Goal: Information Seeking & Learning: Check status

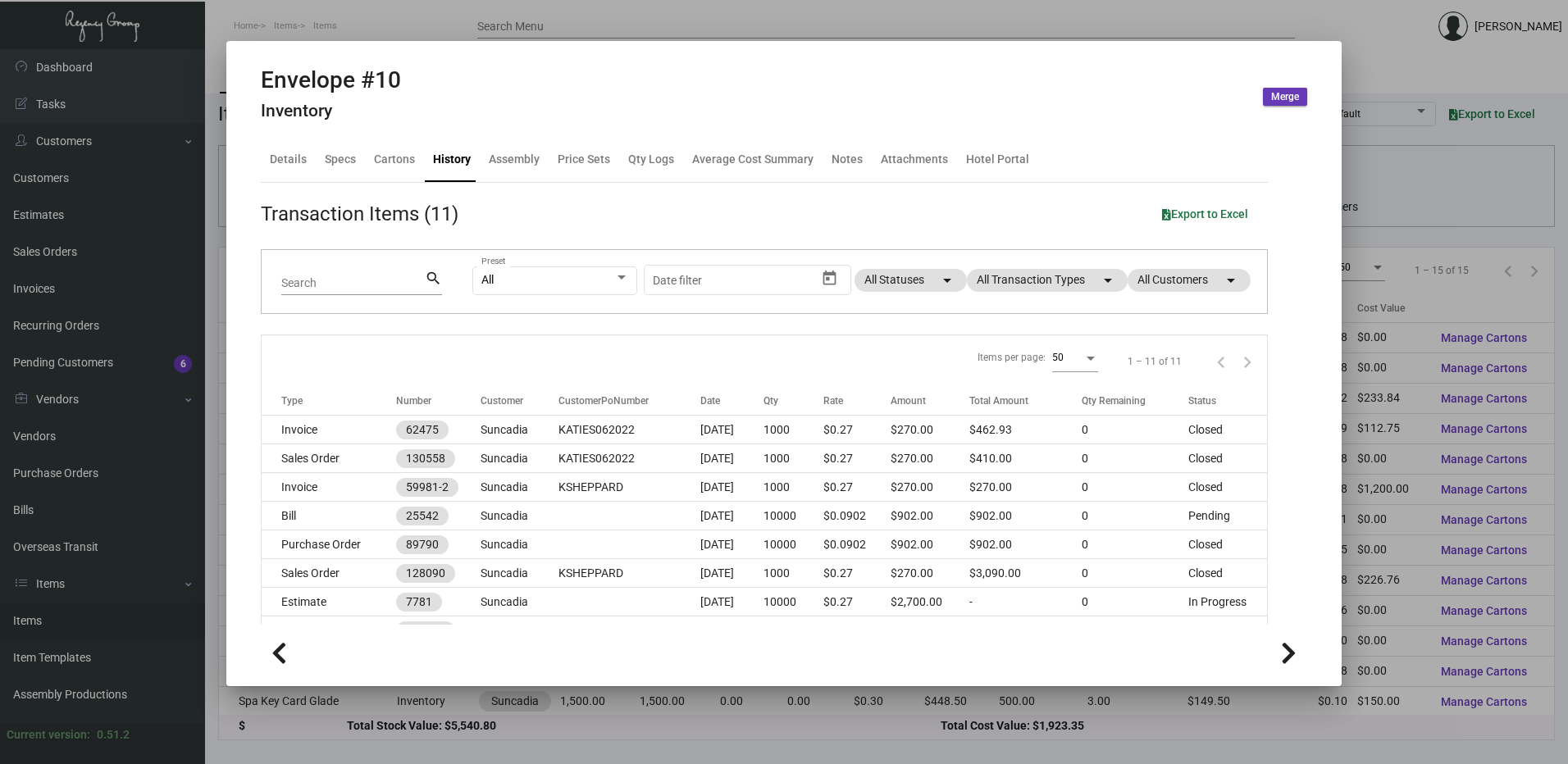
click at [301, 17] on div at bounding box center [784, 382] width 1568 height 764
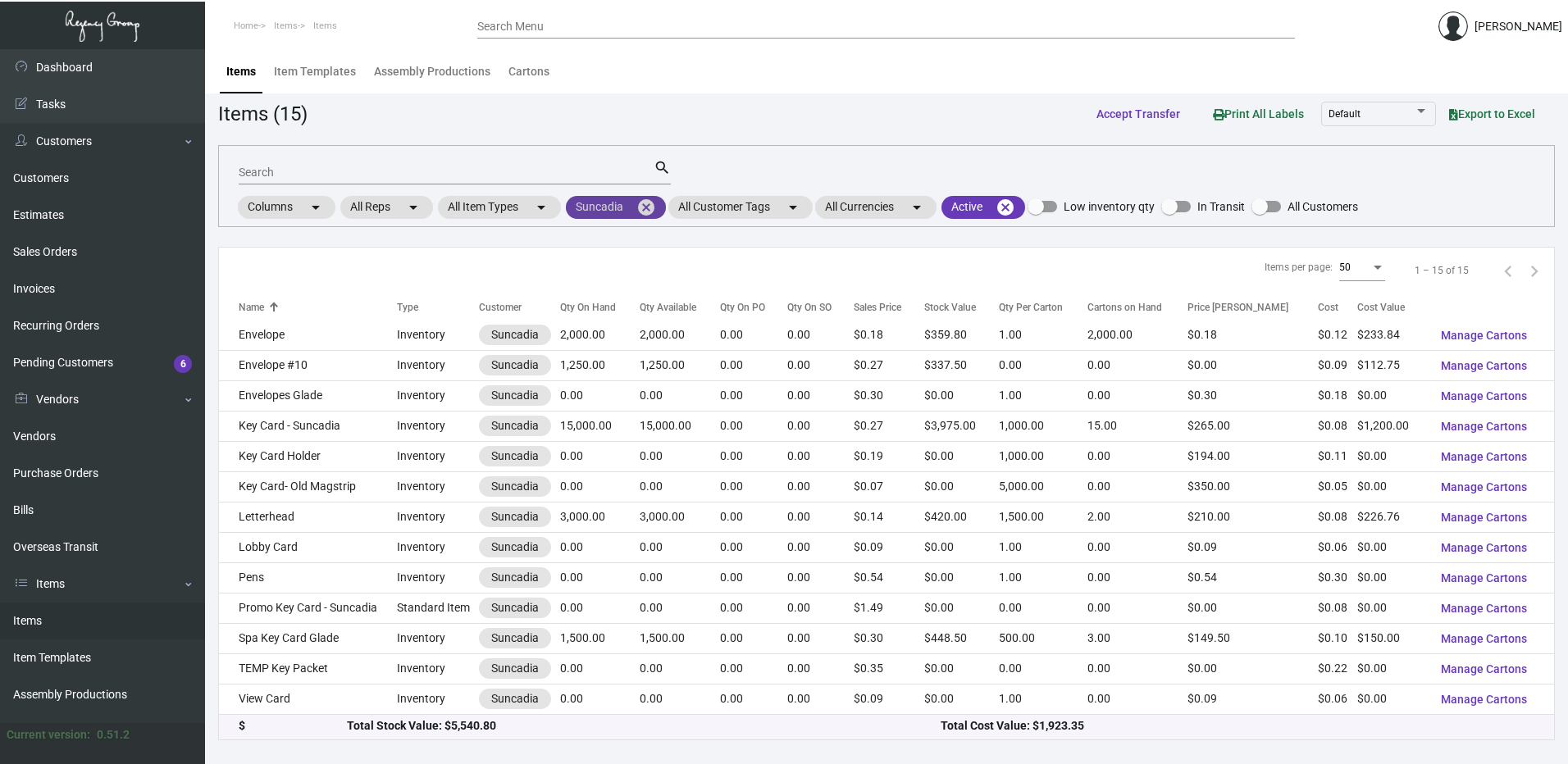
click at [647, 206] on mat-icon "cancel" at bounding box center [645, 207] width 20 height 20
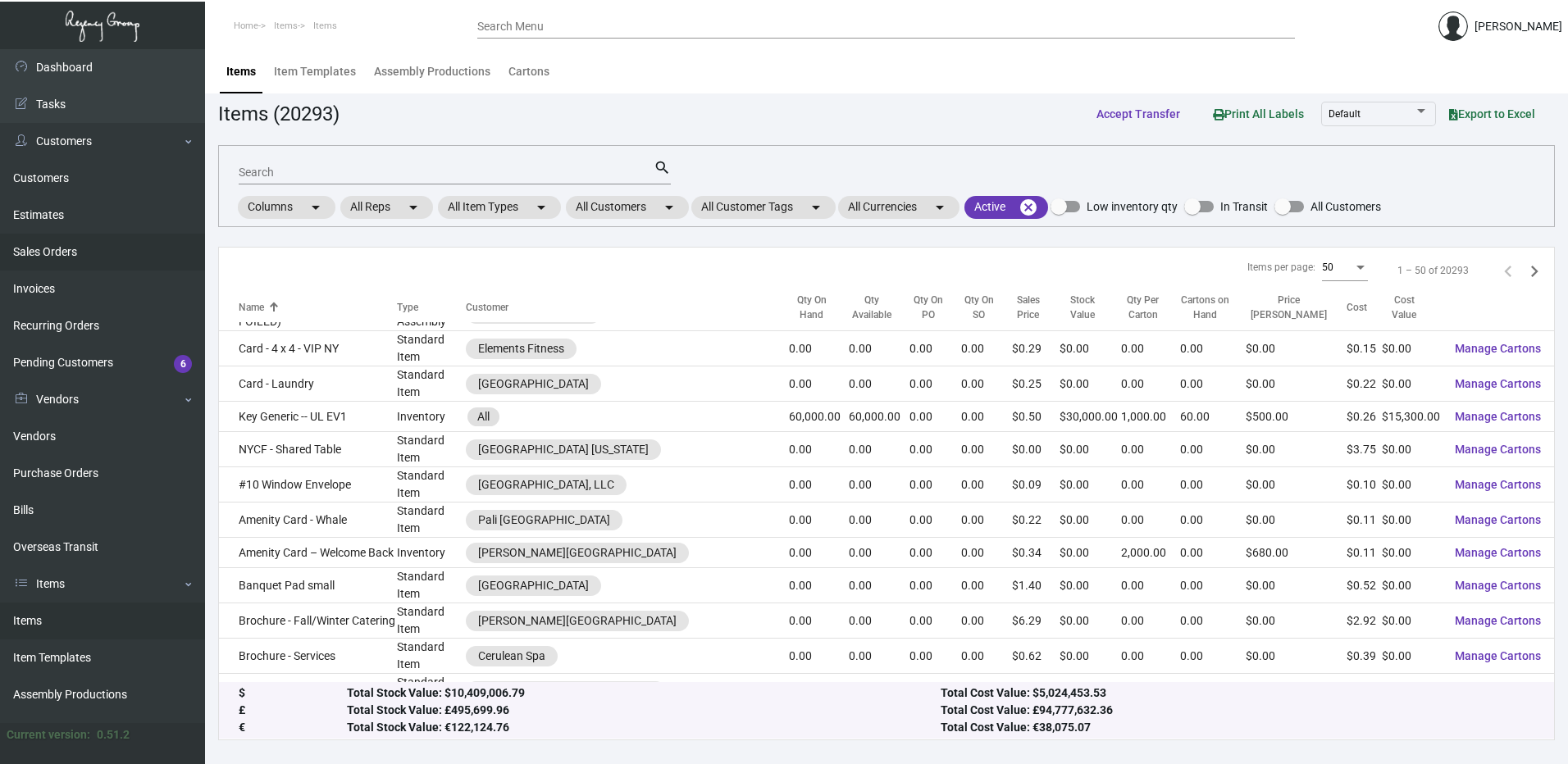
click at [91, 242] on link "Sales Orders" at bounding box center [102, 251] width 205 height 37
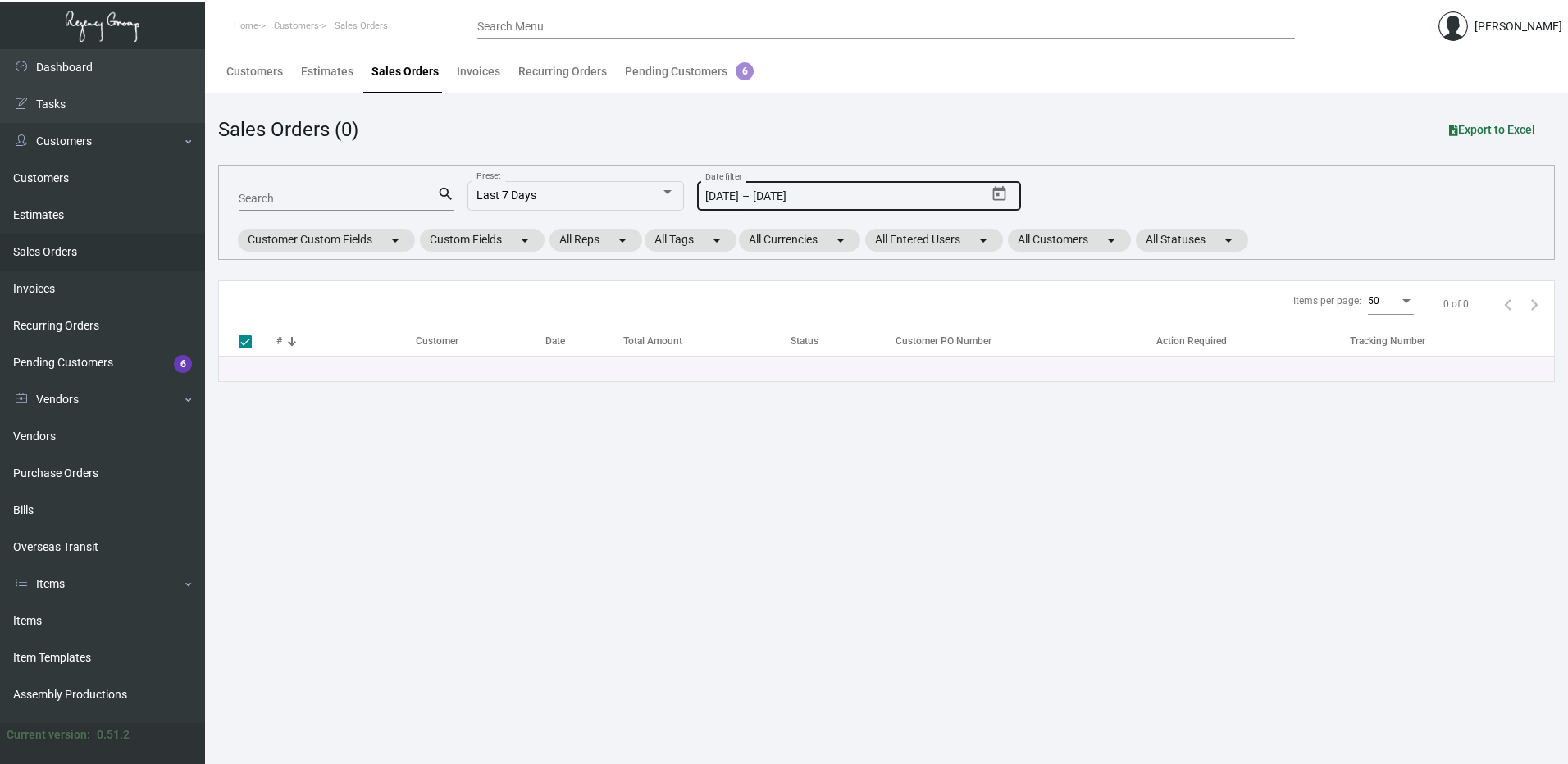
click at [994, 188] on icon "Open calendar" at bounding box center [999, 194] width 13 height 15
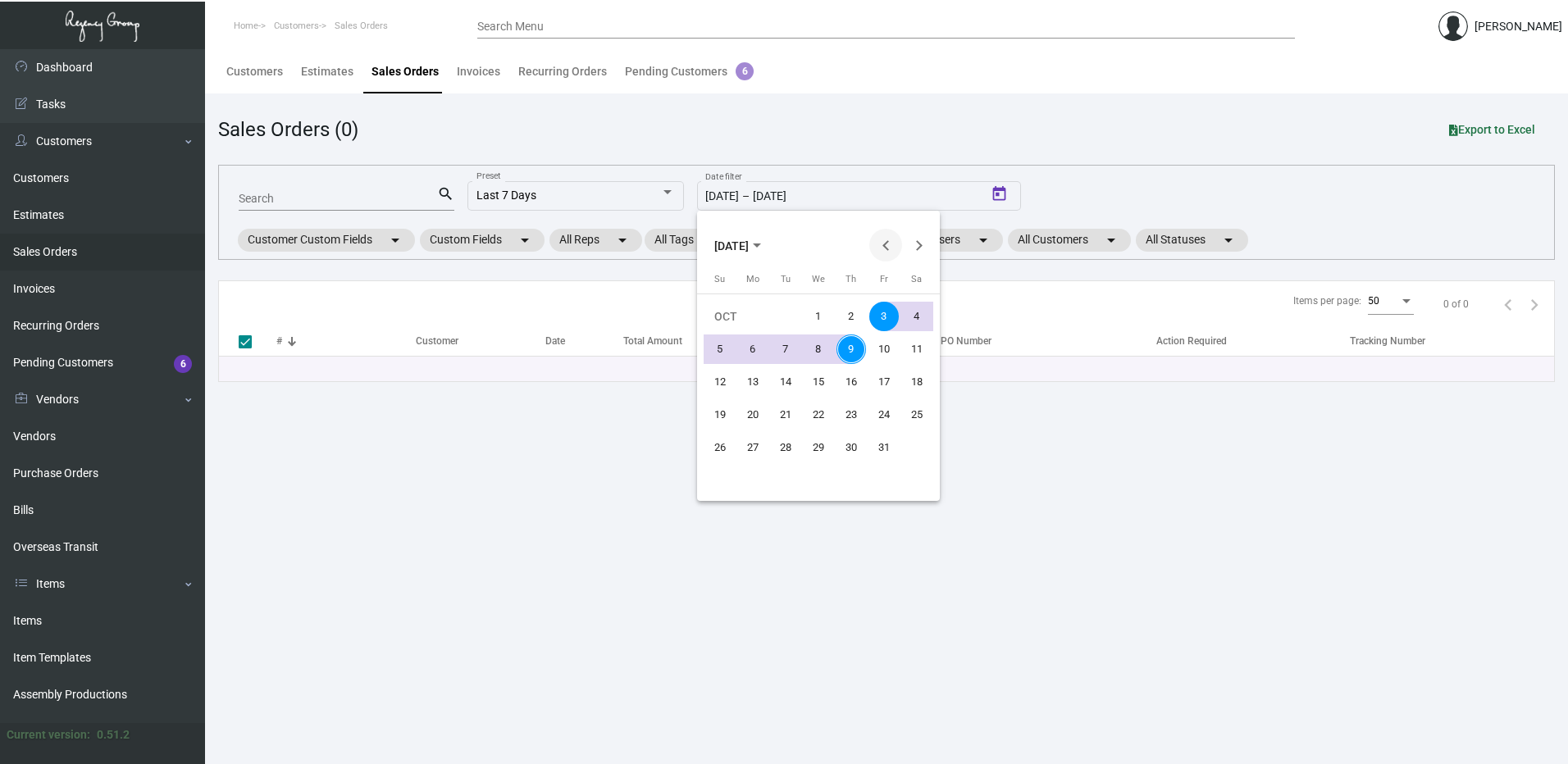
click at [890, 244] on button "Previous month" at bounding box center [885, 245] width 32 height 32
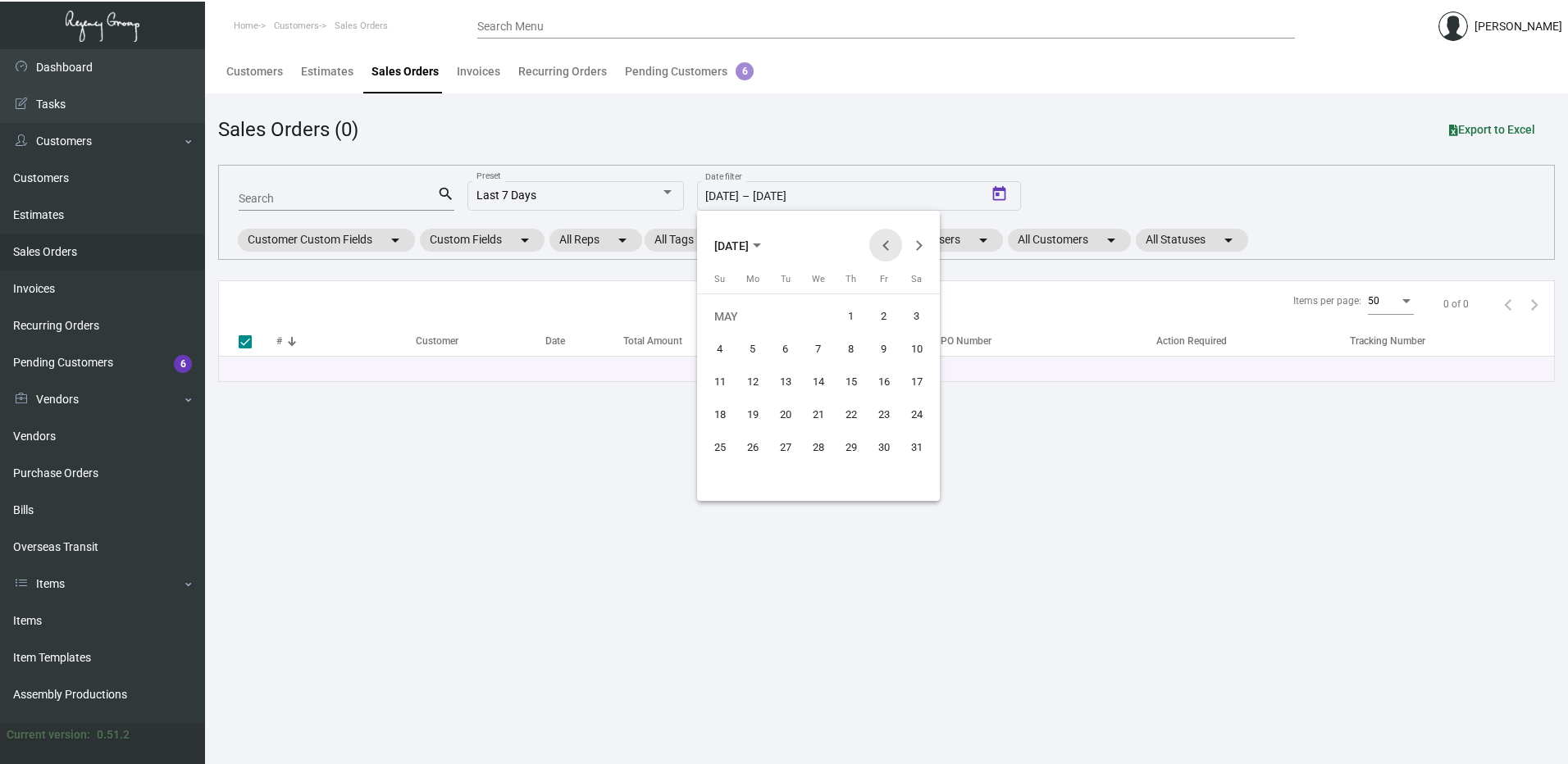
click at [890, 244] on button "Previous month" at bounding box center [885, 245] width 32 height 32
click at [889, 244] on button "Previous month" at bounding box center [885, 245] width 32 height 32
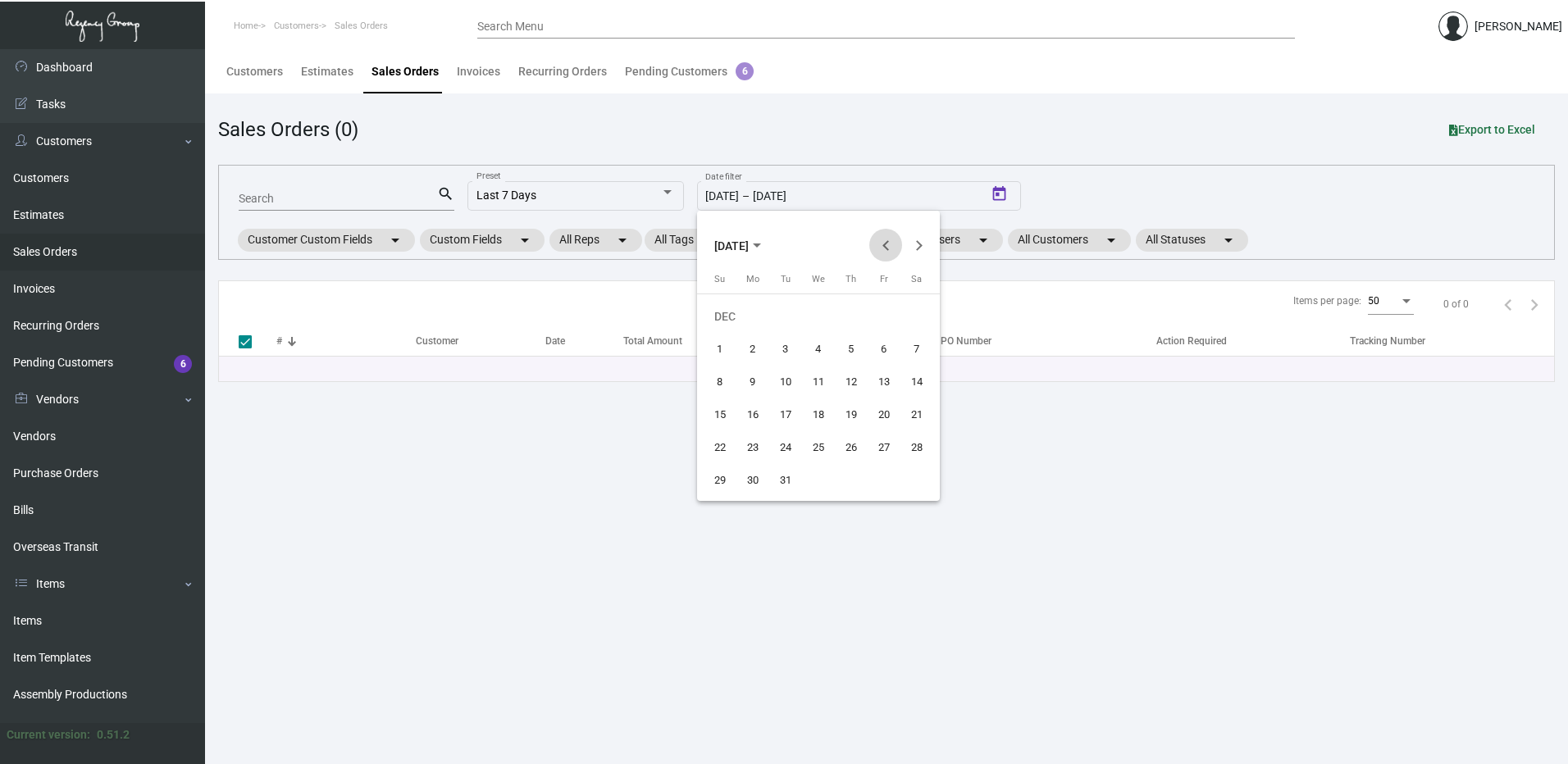
click at [889, 244] on button "Previous month" at bounding box center [885, 245] width 32 height 32
click at [889, 243] on button "Previous month" at bounding box center [885, 245] width 32 height 32
click at [887, 240] on button "Previous month" at bounding box center [885, 245] width 32 height 32
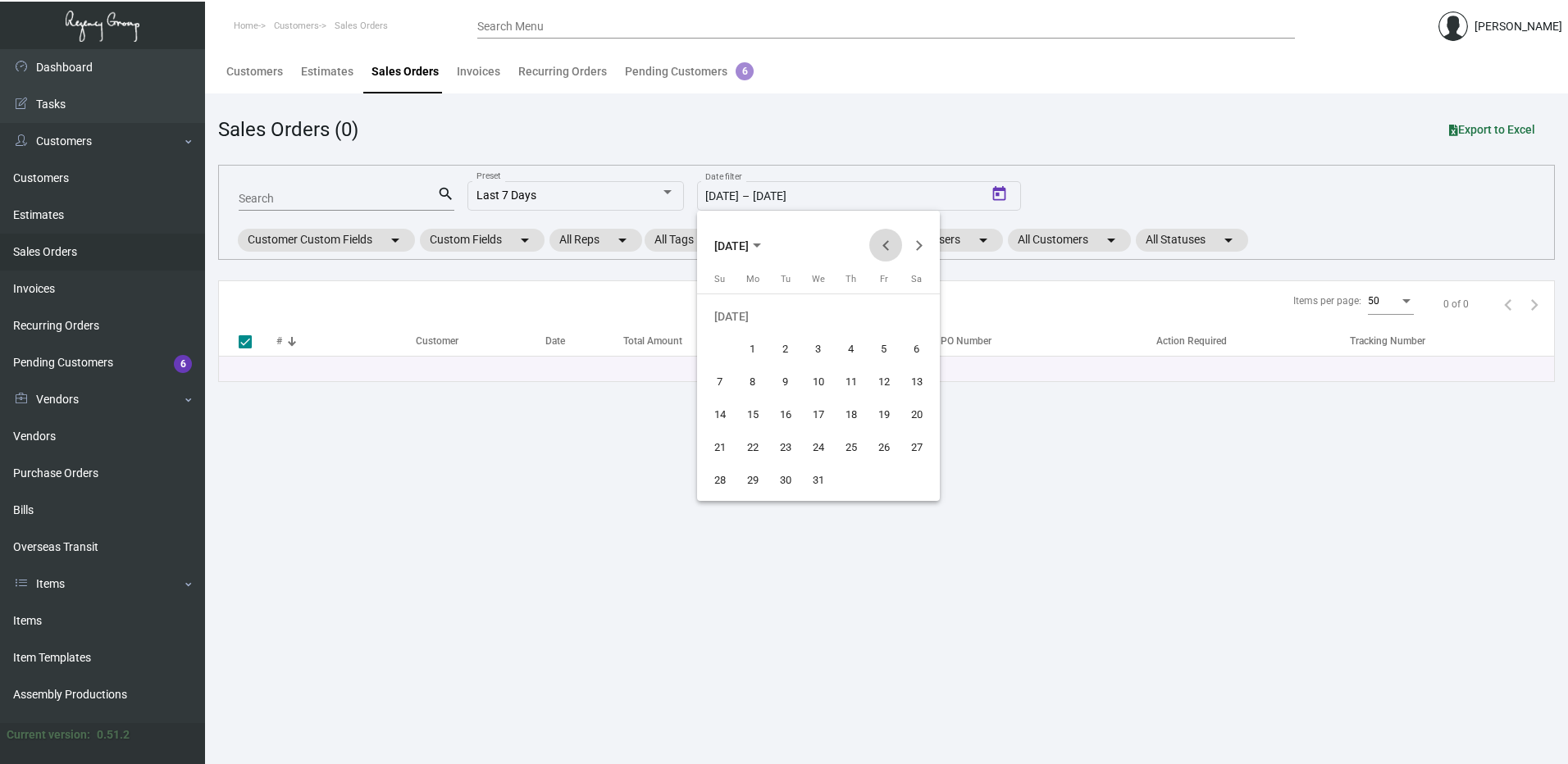
click at [887, 240] on button "Previous month" at bounding box center [885, 245] width 32 height 32
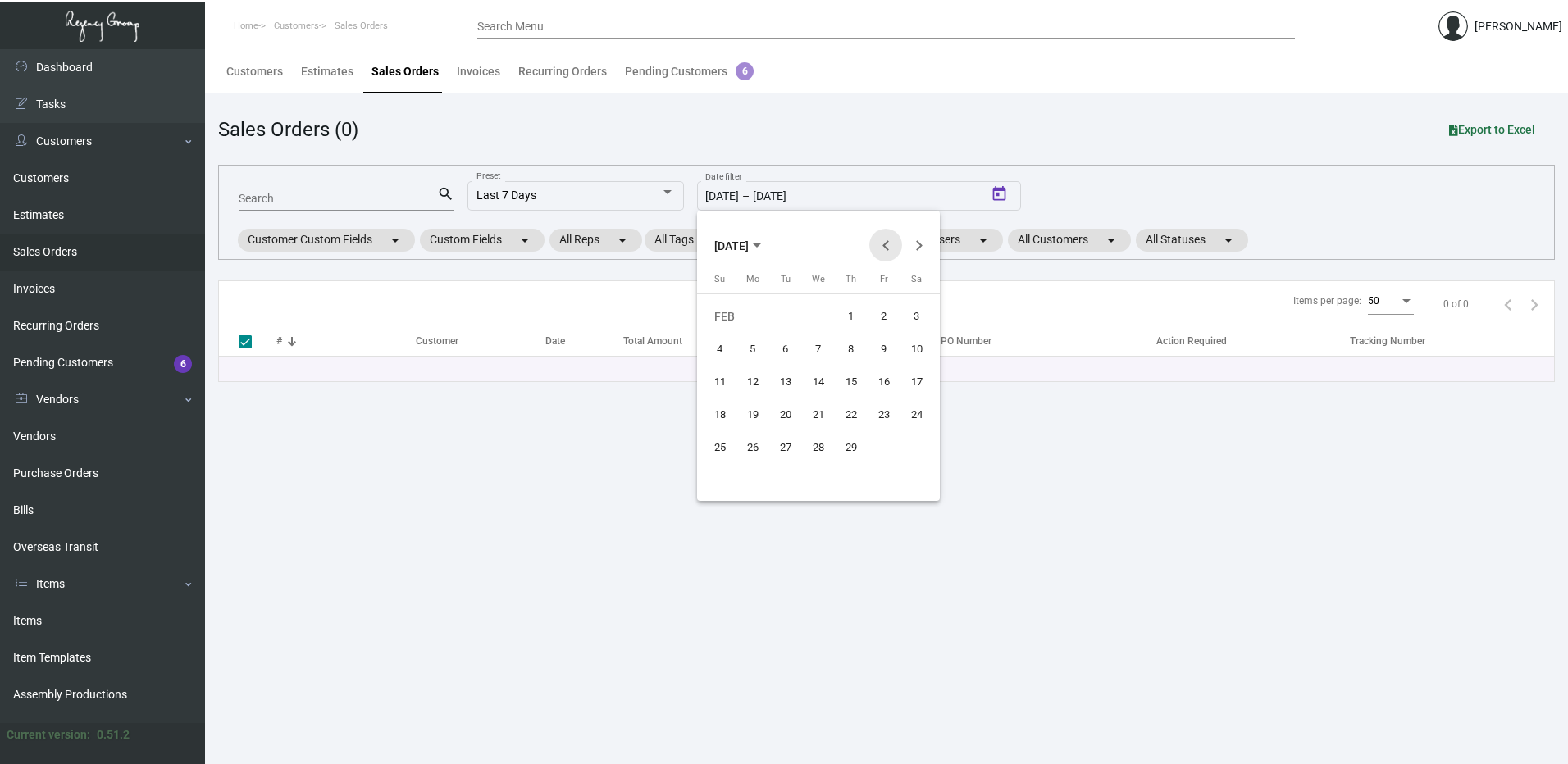
click at [887, 240] on button "Previous month" at bounding box center [885, 245] width 32 height 32
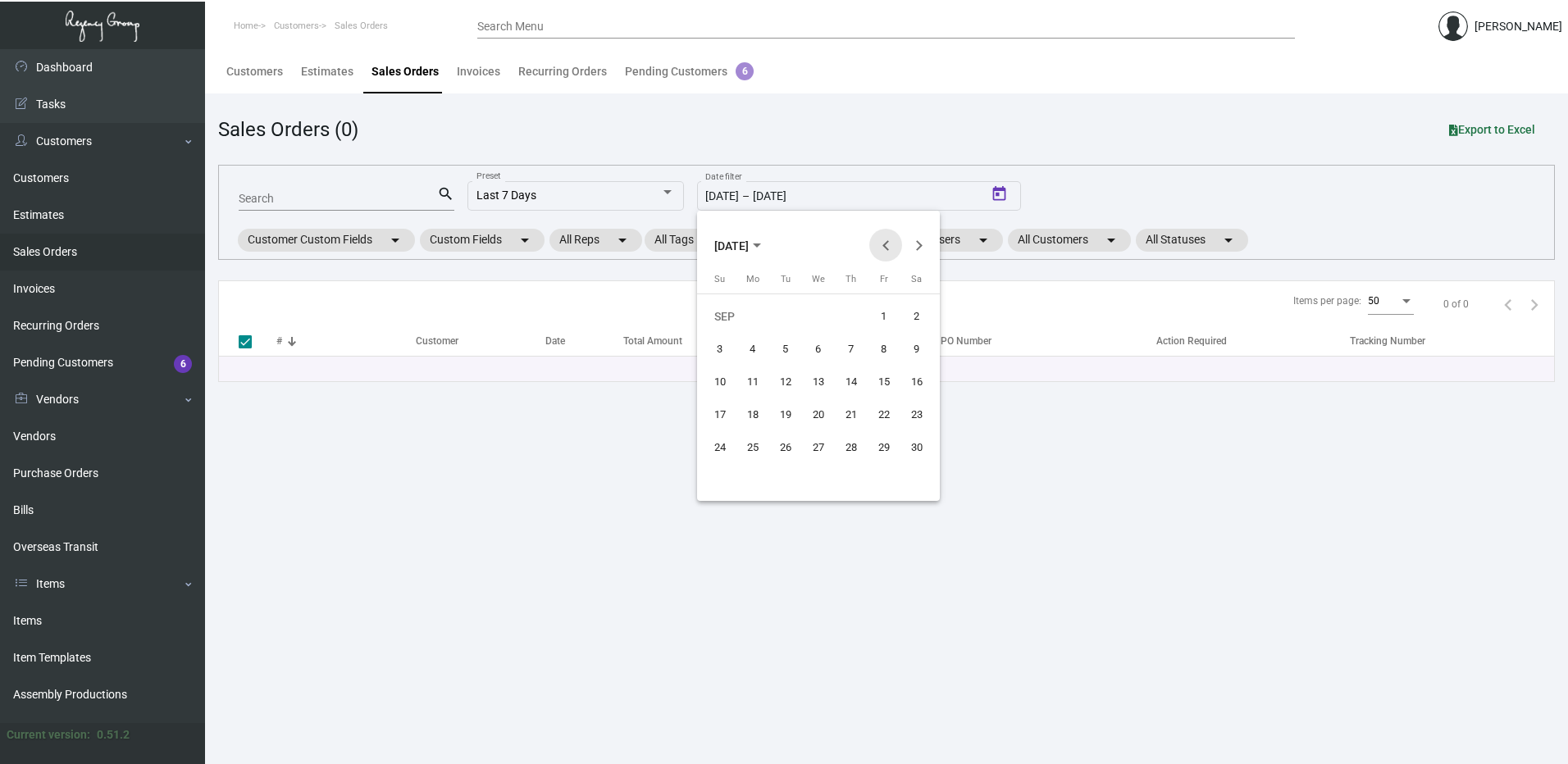
click at [887, 240] on button "Previous month" at bounding box center [885, 245] width 32 height 32
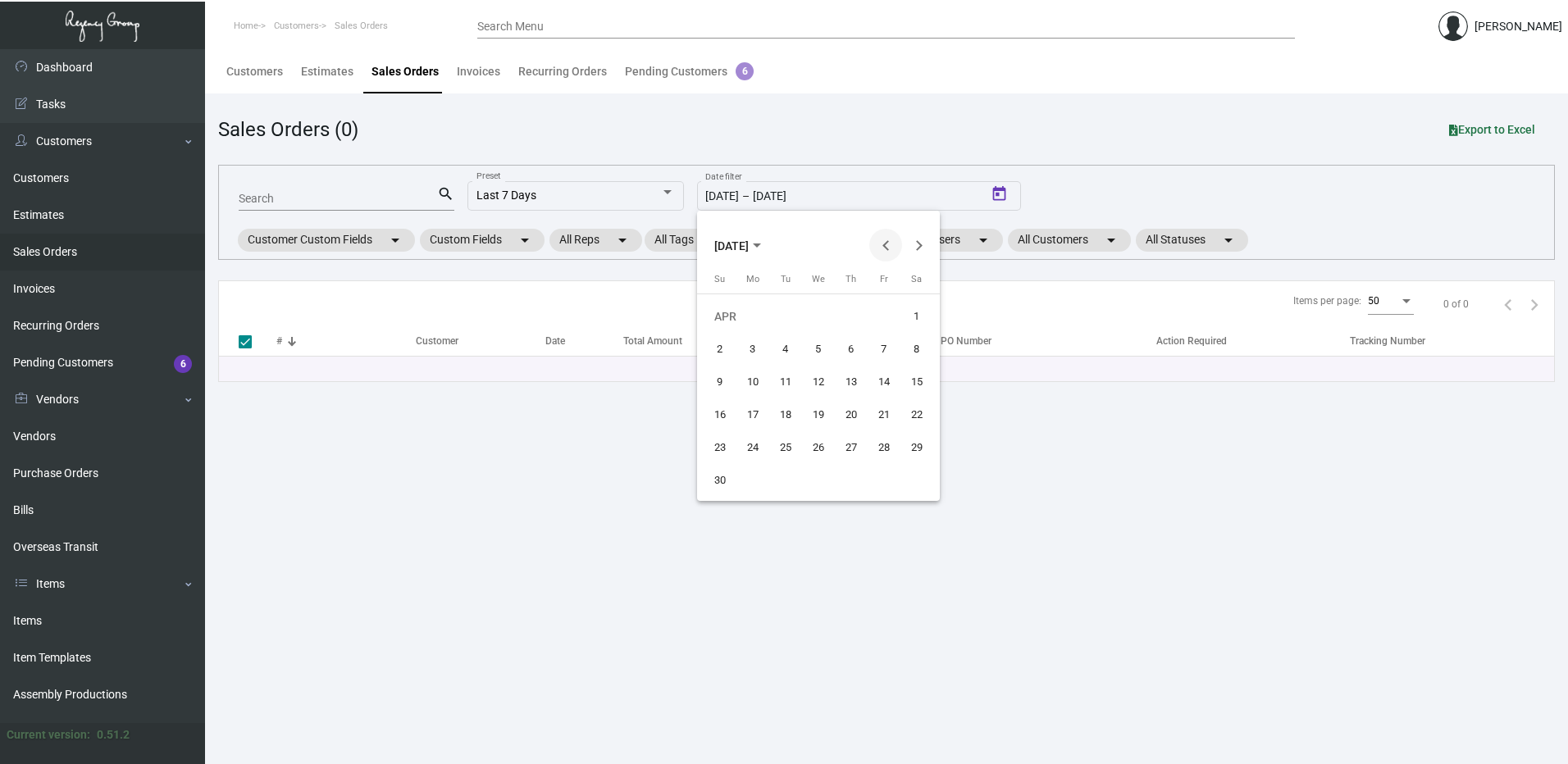
click at [887, 240] on button "Previous month" at bounding box center [885, 245] width 32 height 32
click at [705, 347] on button "1" at bounding box center [720, 349] width 32 height 32
type input "[DATE]"
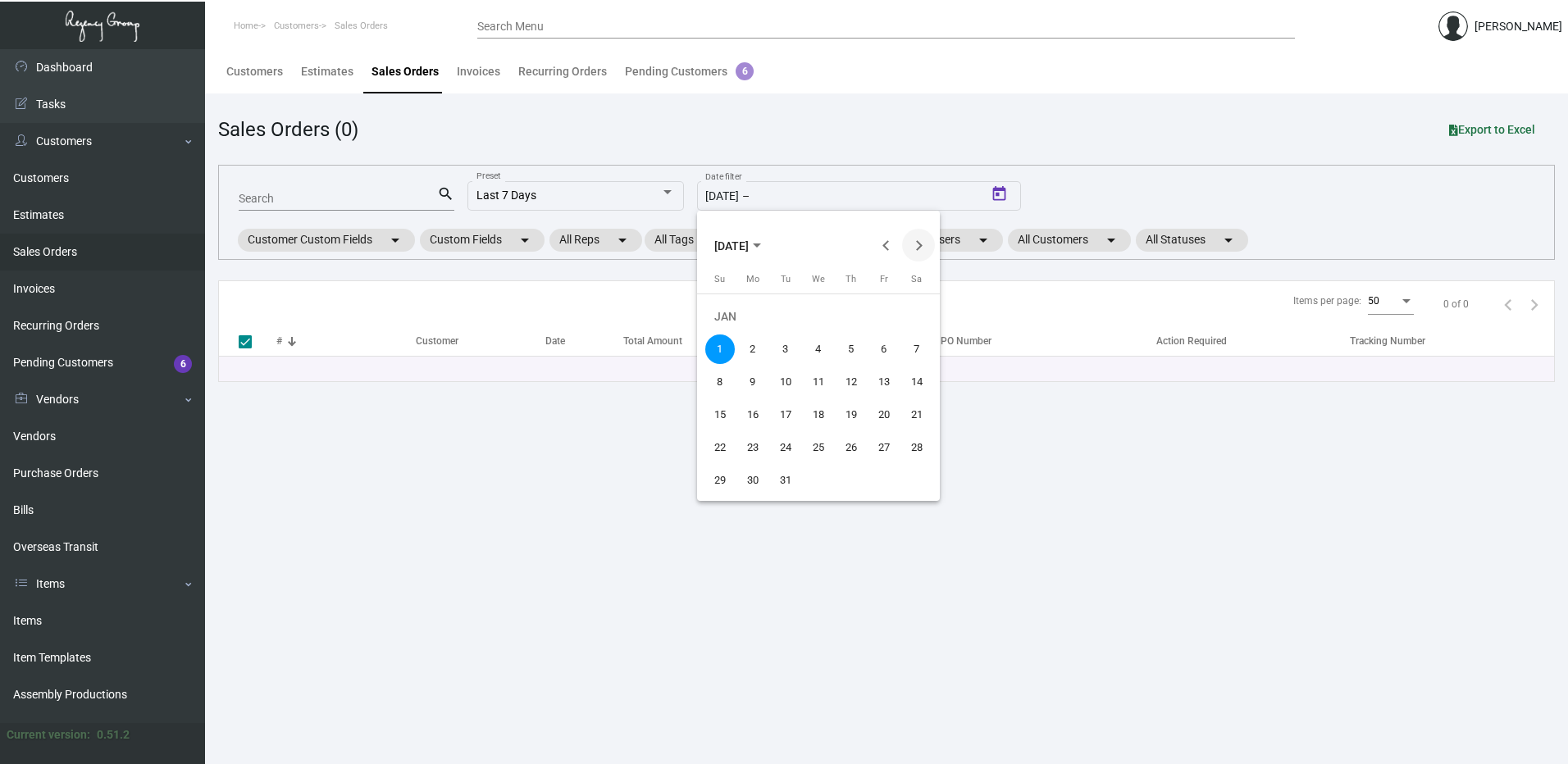
click at [914, 246] on button "Next month" at bounding box center [918, 245] width 32 height 32
click at [967, 132] on div at bounding box center [784, 382] width 1568 height 764
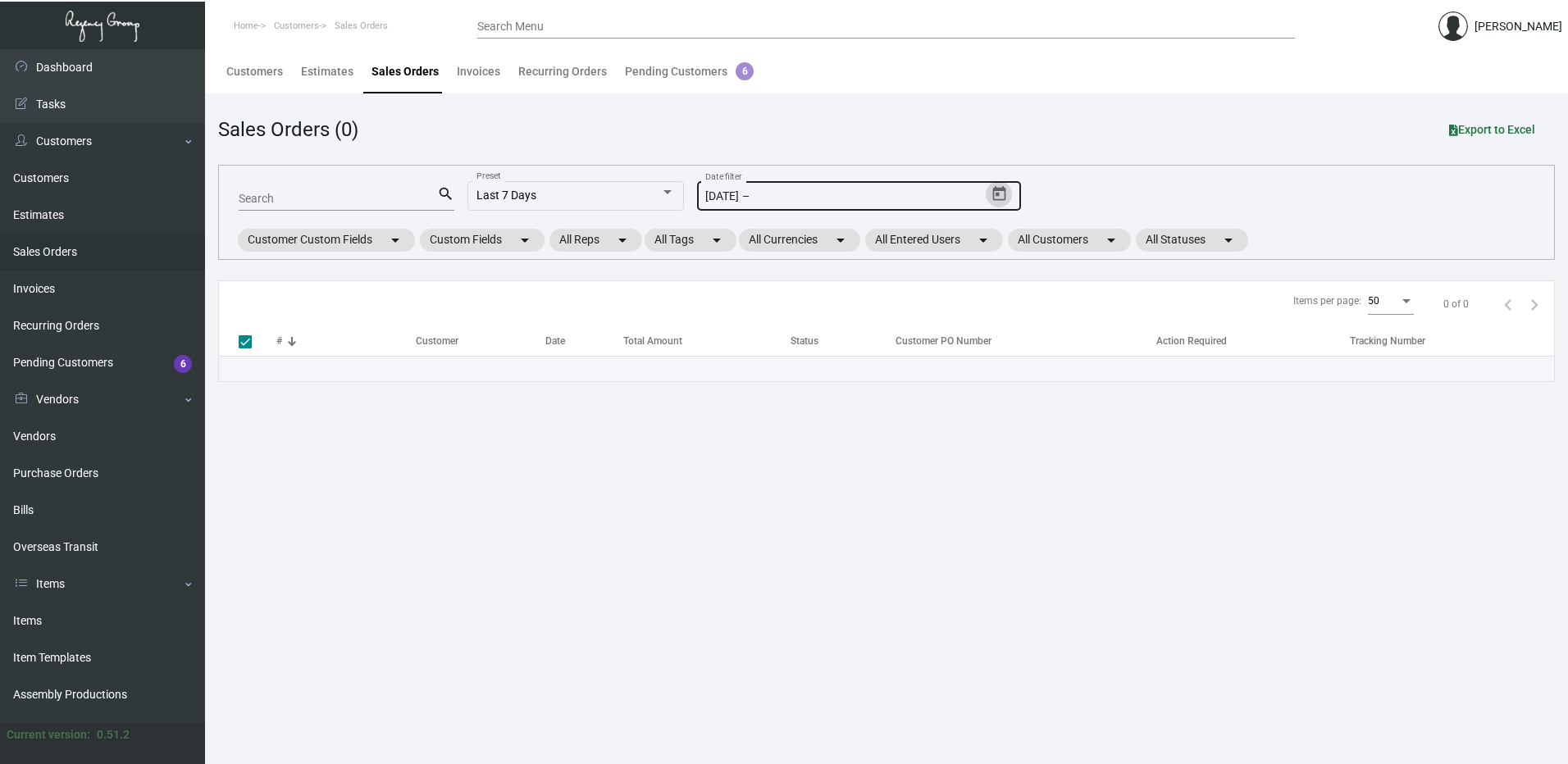
click at [850, 192] on input "text" at bounding box center [822, 197] width 137 height 13
drag, startPoint x: 780, startPoint y: 198, endPoint x: 624, endPoint y: 194, distance: 156.1
click at [624, 194] on div "Search search Last 7 Days Preset [DATE] [DATE] – Date filter Customer Custom Fi…" at bounding box center [886, 212] width 1337 height 95
click at [739, 200] on input "[DATE]" at bounding box center [722, 197] width 33 height 13
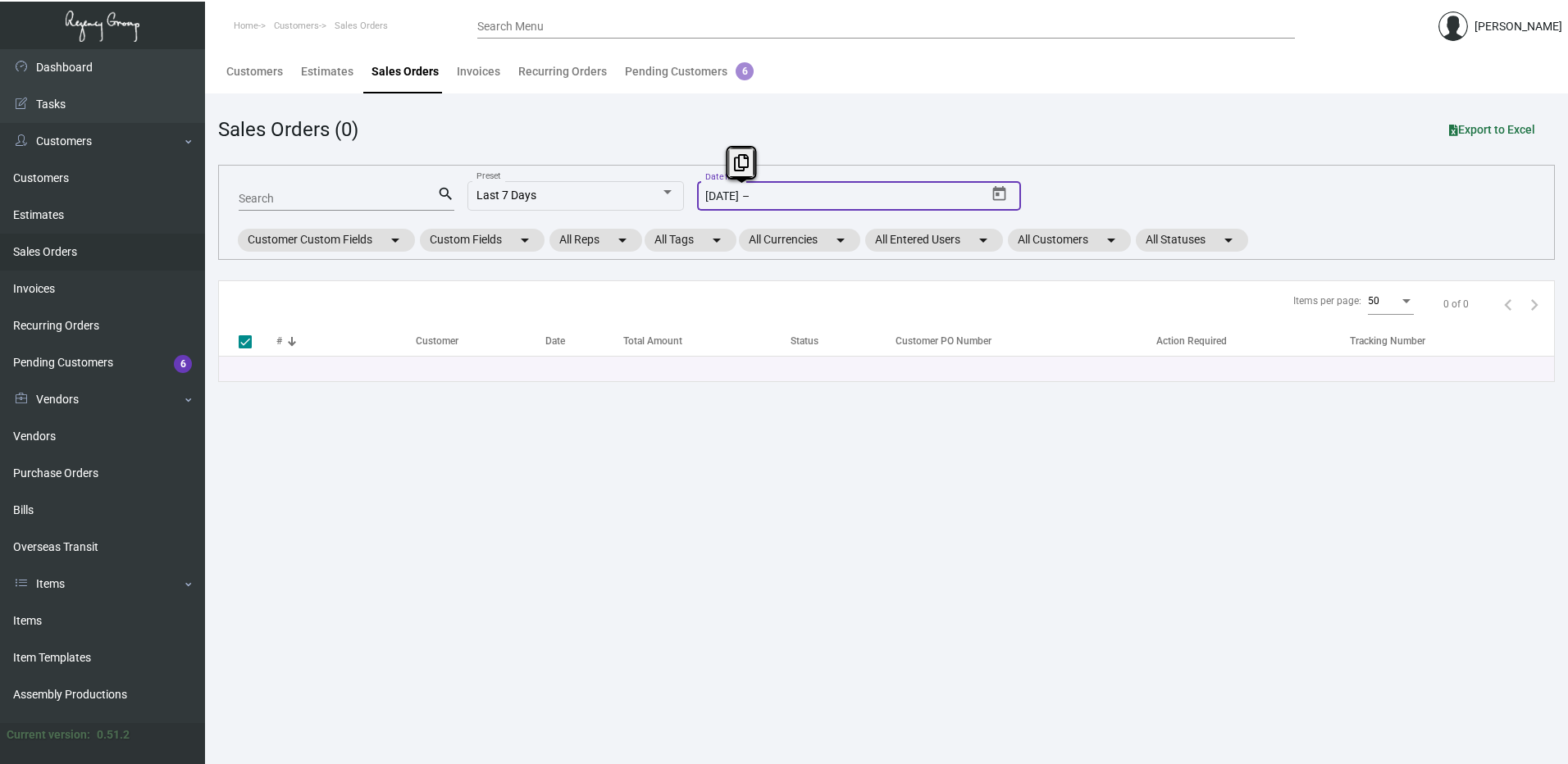
click at [739, 200] on input "[DATE]" at bounding box center [722, 197] width 33 height 13
click at [1002, 187] on icon "Open calendar" at bounding box center [999, 194] width 13 height 15
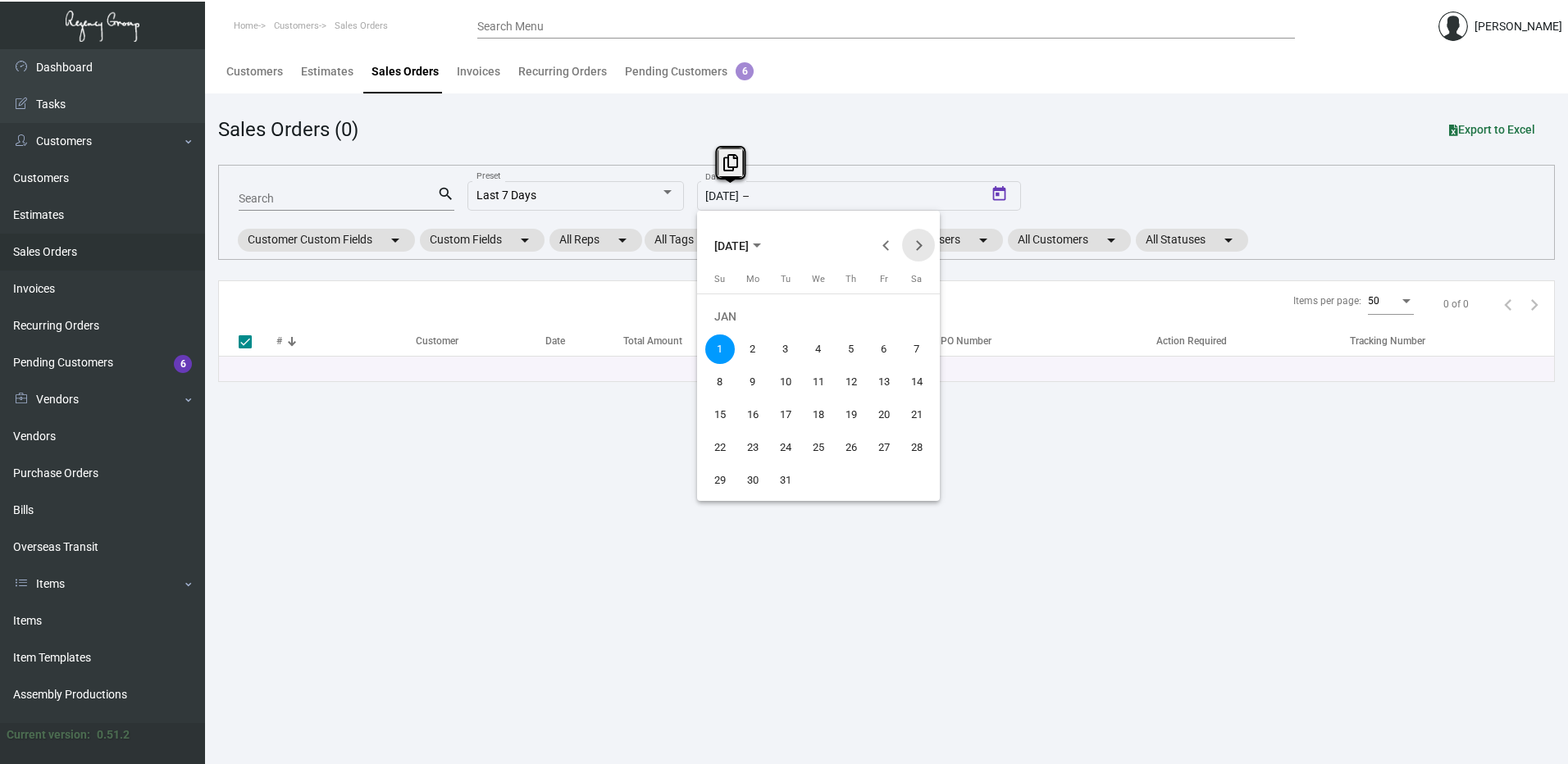
click at [923, 244] on button "Next month" at bounding box center [918, 245] width 32 height 32
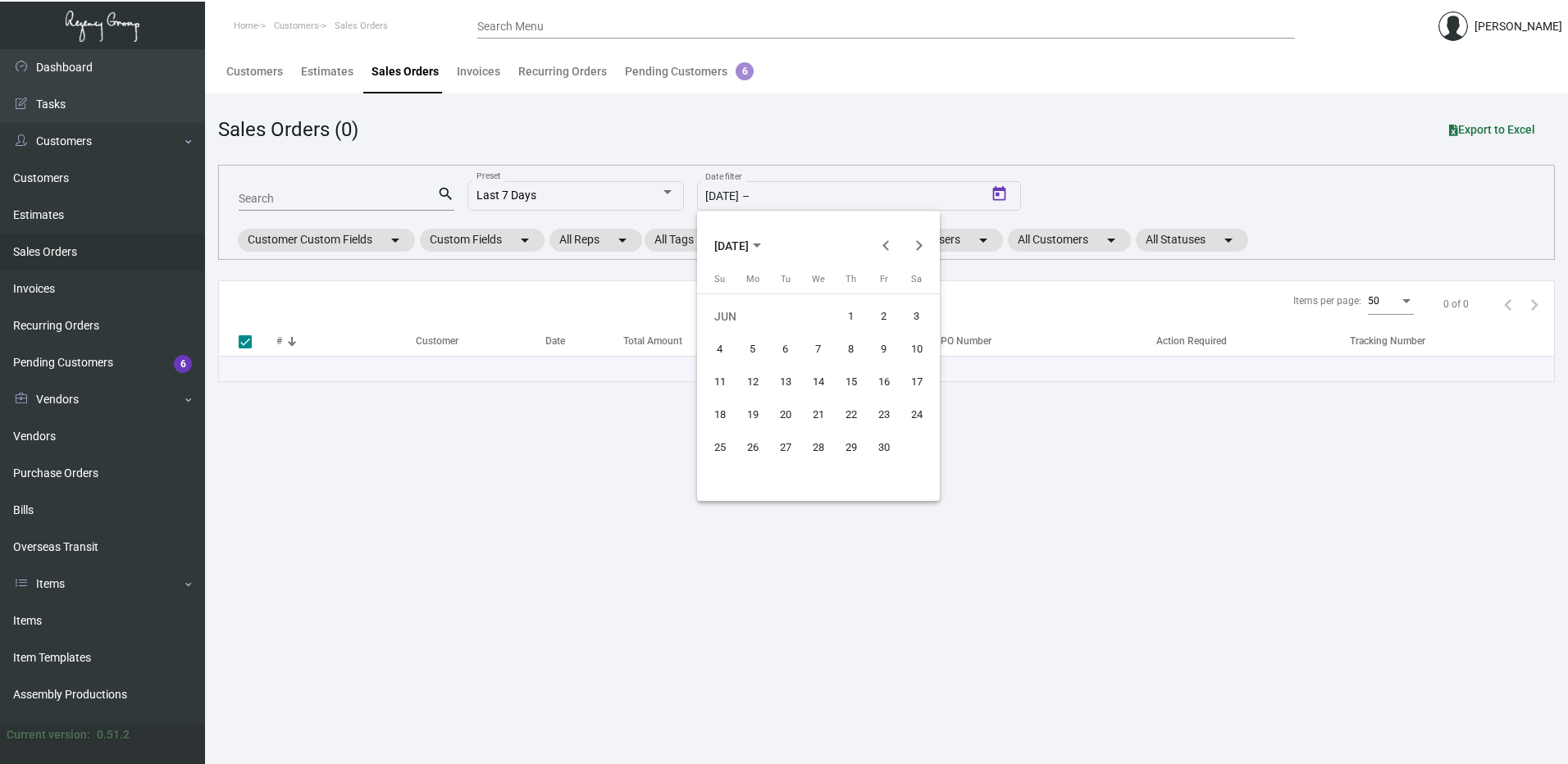
click at [740, 198] on div at bounding box center [784, 382] width 1568 height 764
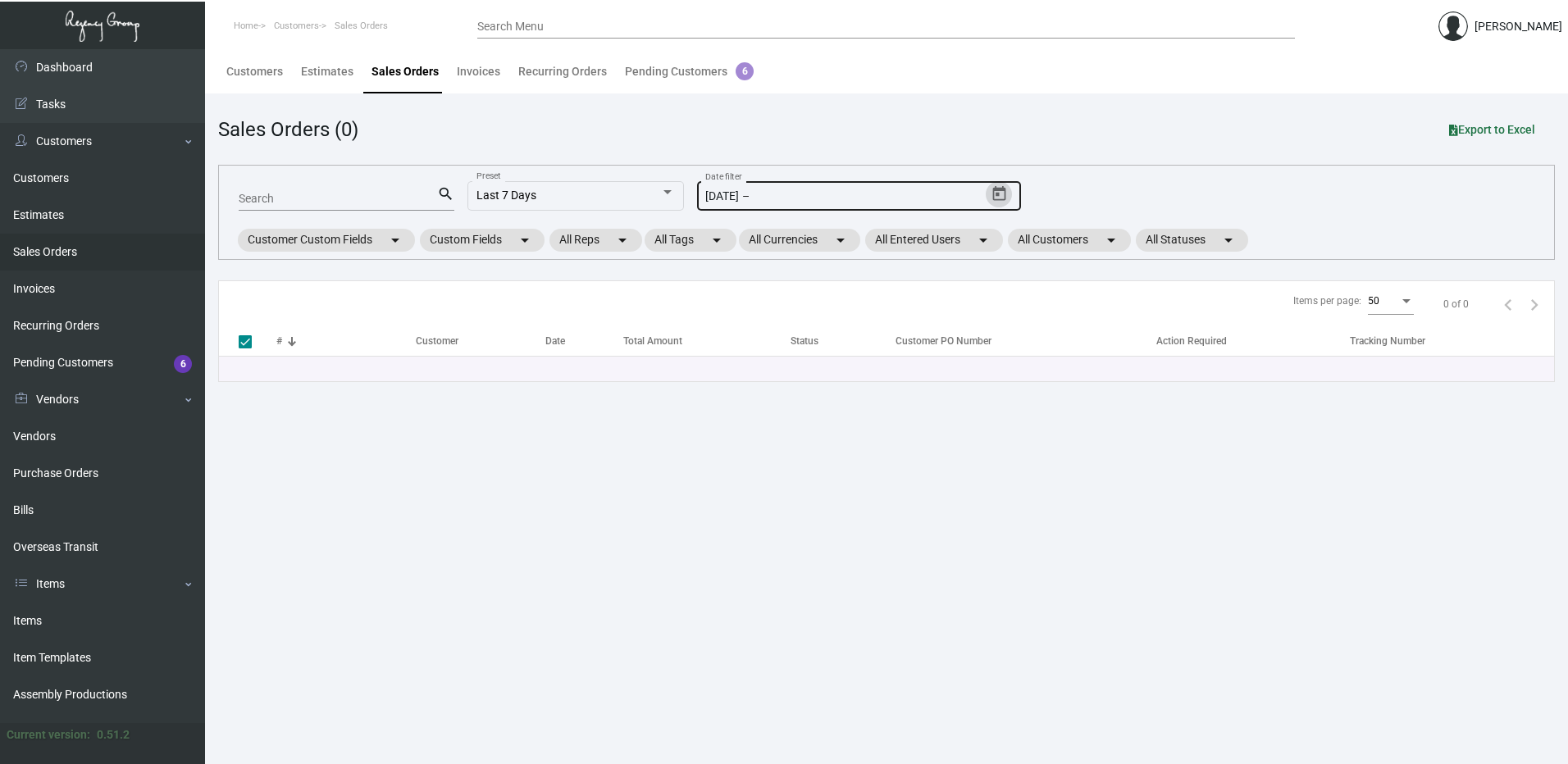
click at [739, 190] on input "[DATE]" at bounding box center [722, 197] width 33 height 13
click at [1007, 186] on icon "Open calendar" at bounding box center [999, 194] width 17 height 17
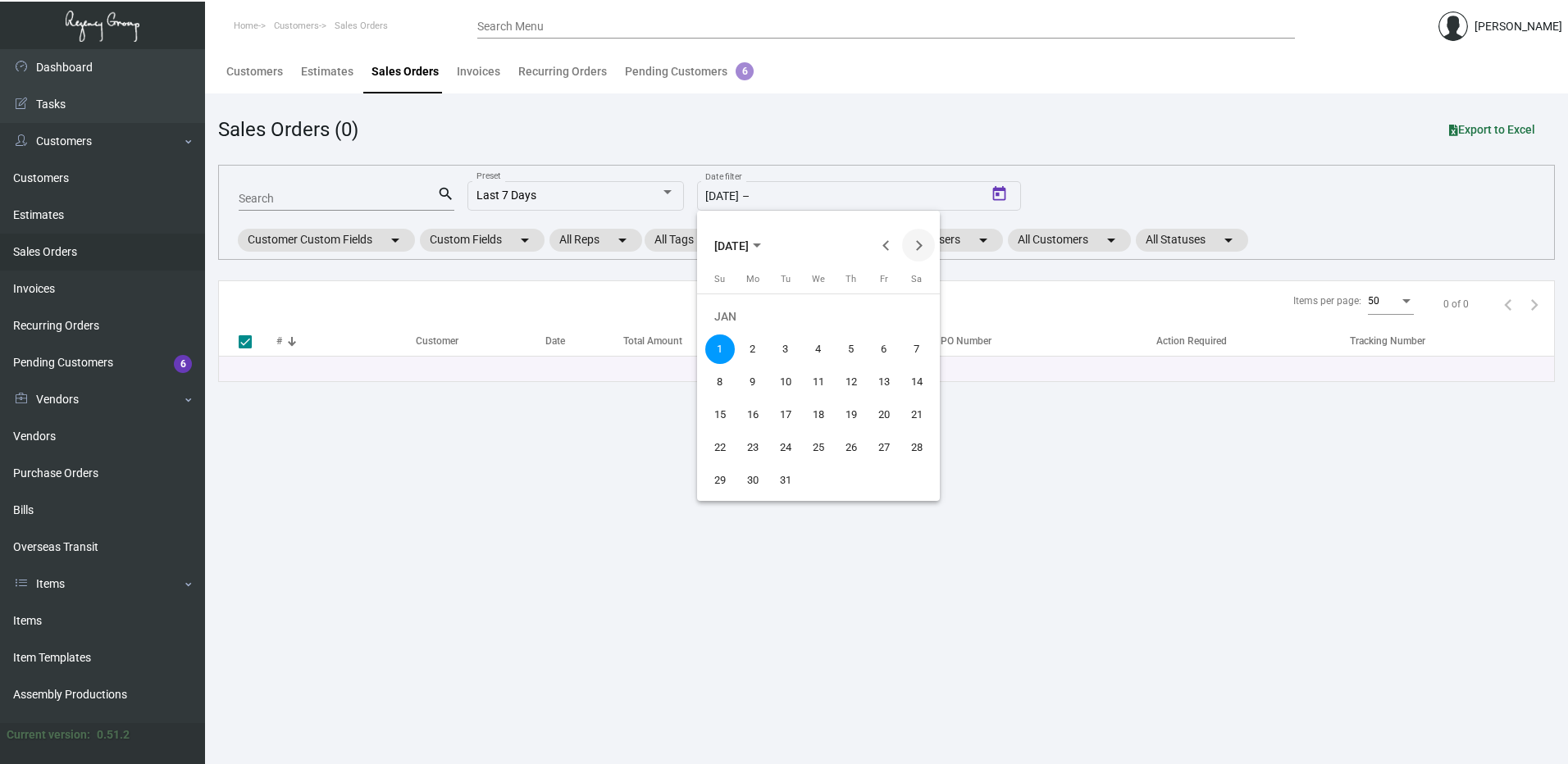
click at [919, 250] on button "Next month" at bounding box center [918, 245] width 32 height 32
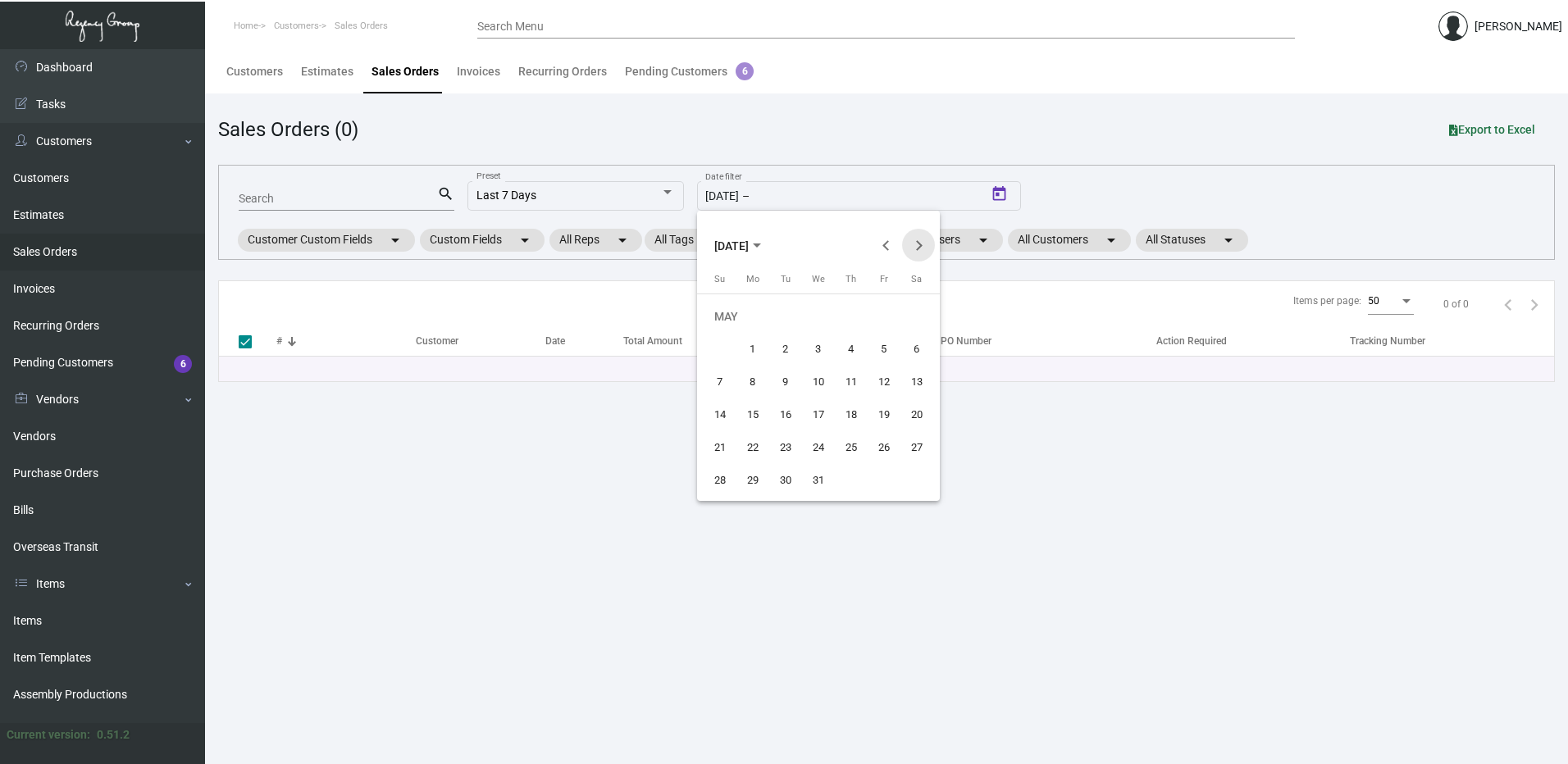
click at [919, 250] on button "Next month" at bounding box center [918, 245] width 32 height 32
click at [919, 251] on button "Next month" at bounding box center [918, 245] width 32 height 32
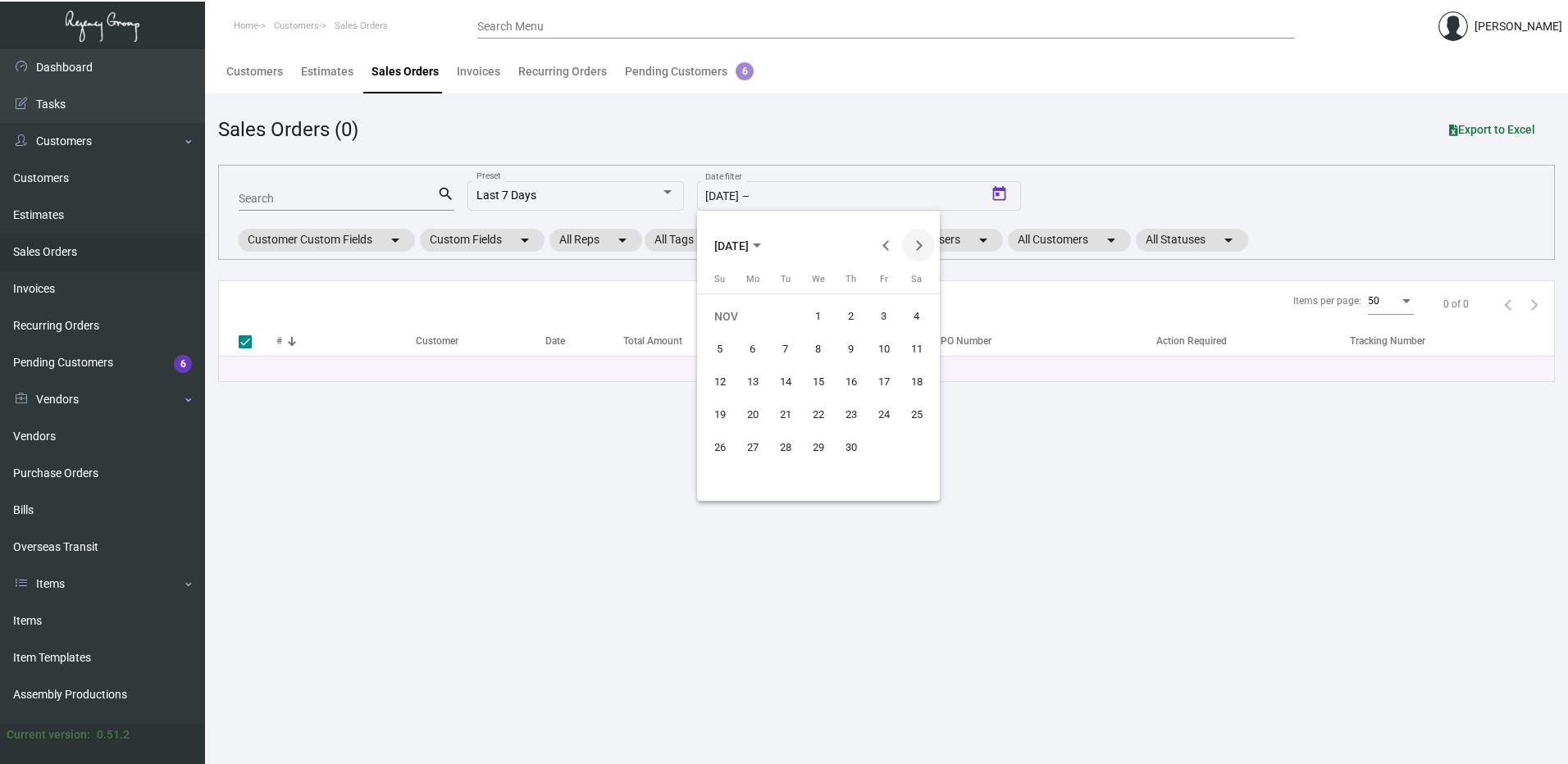
click at [919, 252] on button "Next month" at bounding box center [918, 245] width 32 height 32
click at [743, 343] on div "1" at bounding box center [752, 348] width 30 height 29
type input "[DATE]"
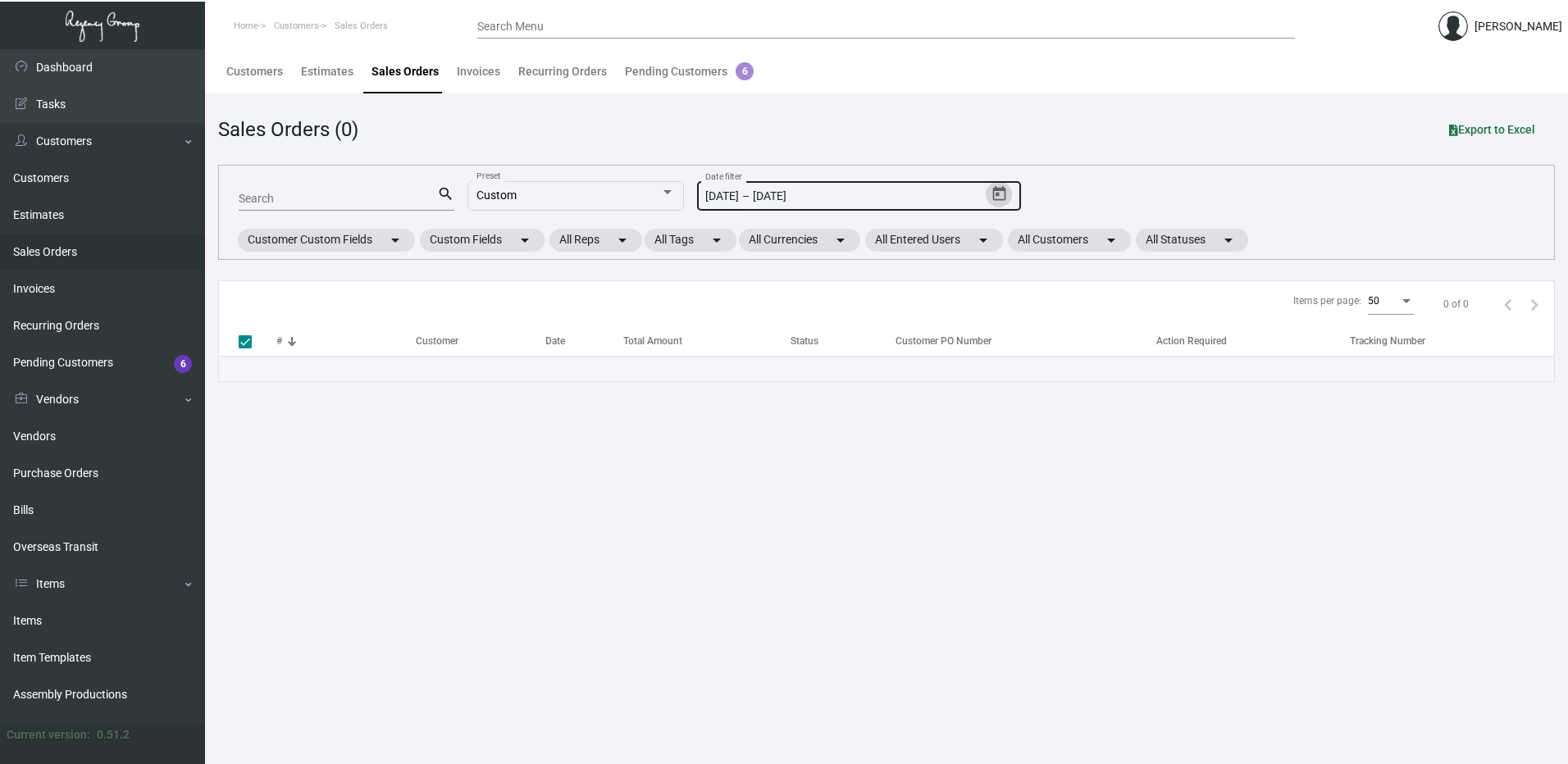
checkbox input "false"
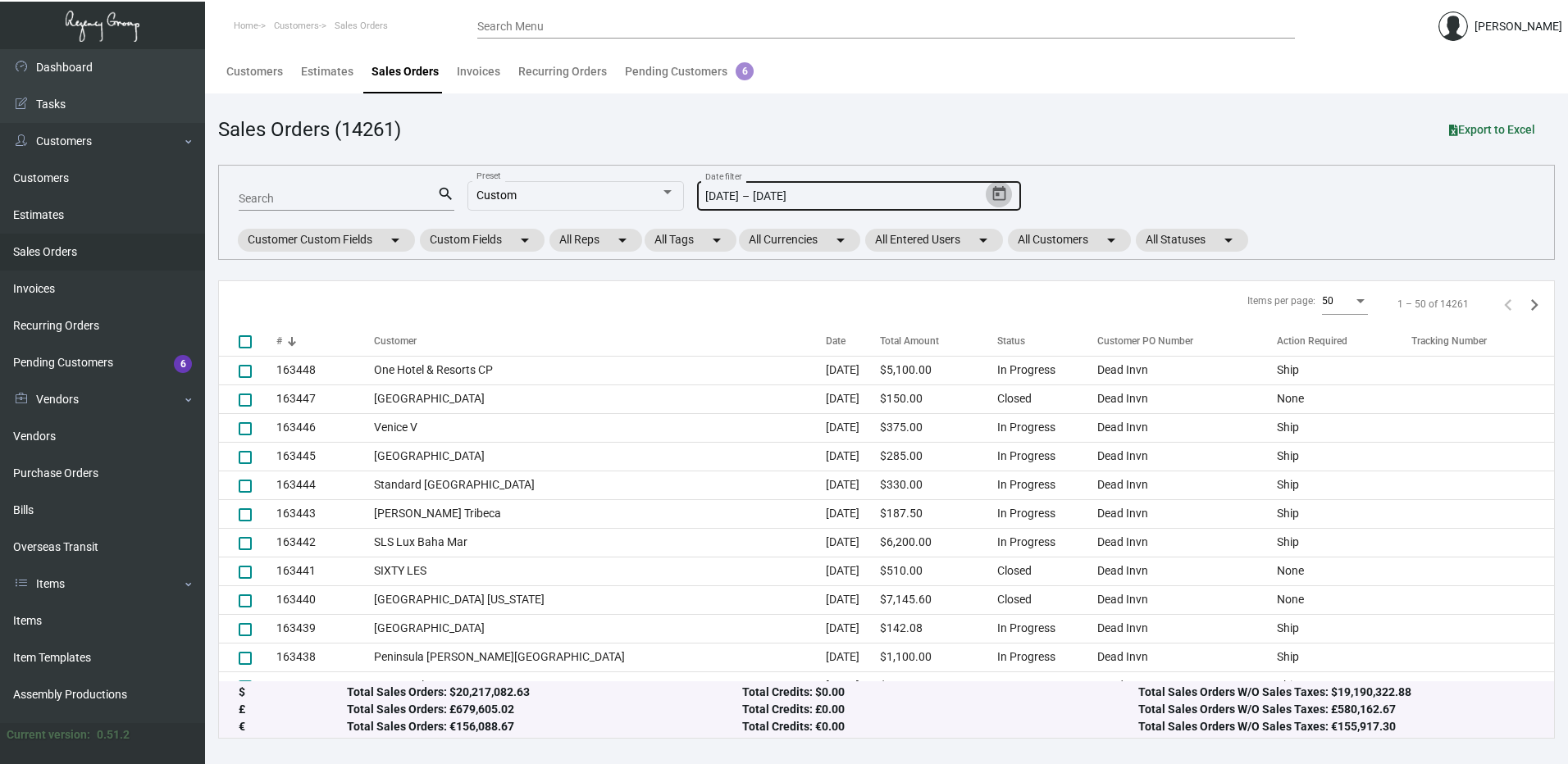
click at [994, 191] on icon "Open calendar" at bounding box center [999, 194] width 13 height 15
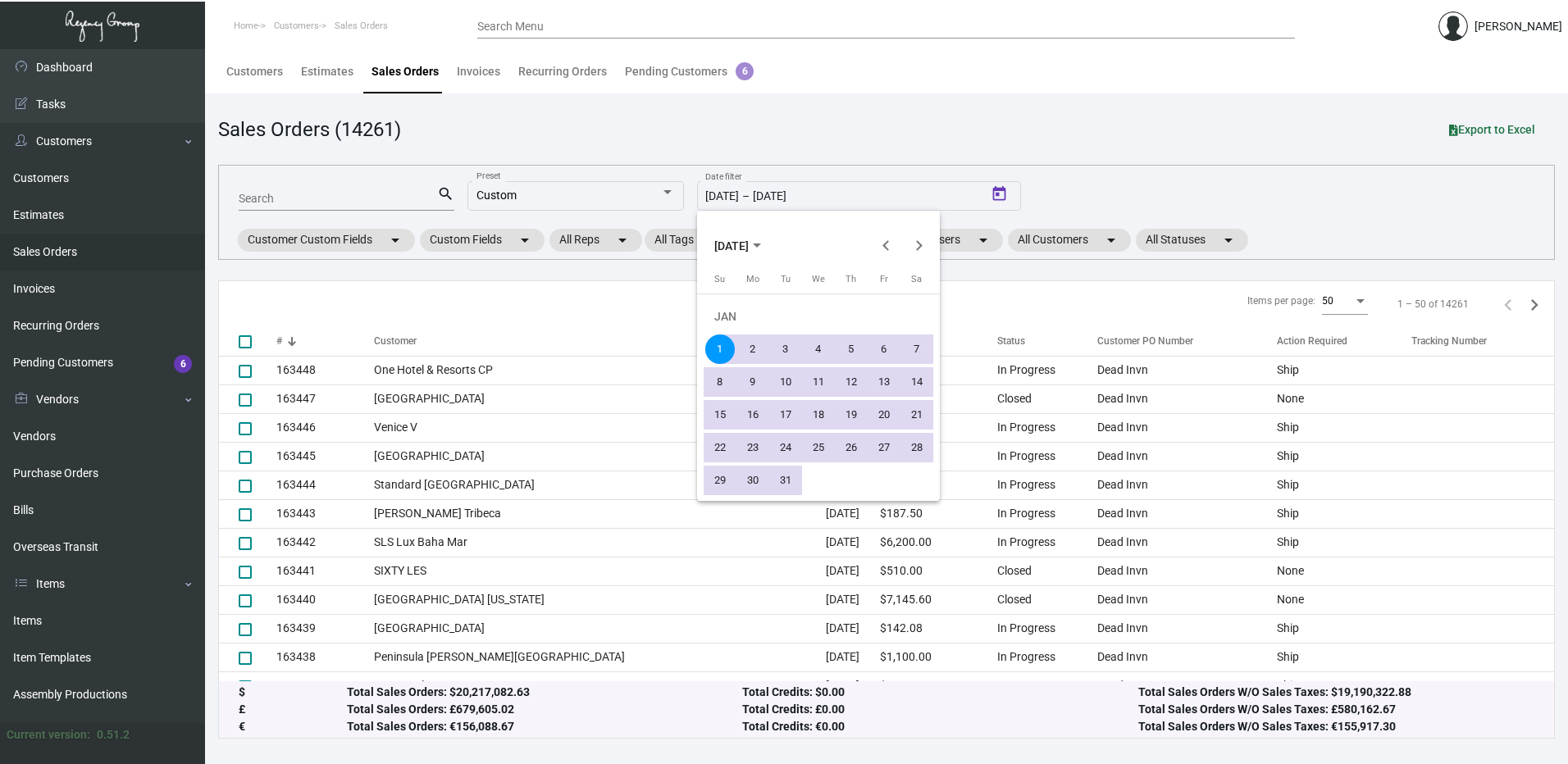
click at [715, 342] on div "1" at bounding box center [720, 348] width 30 height 29
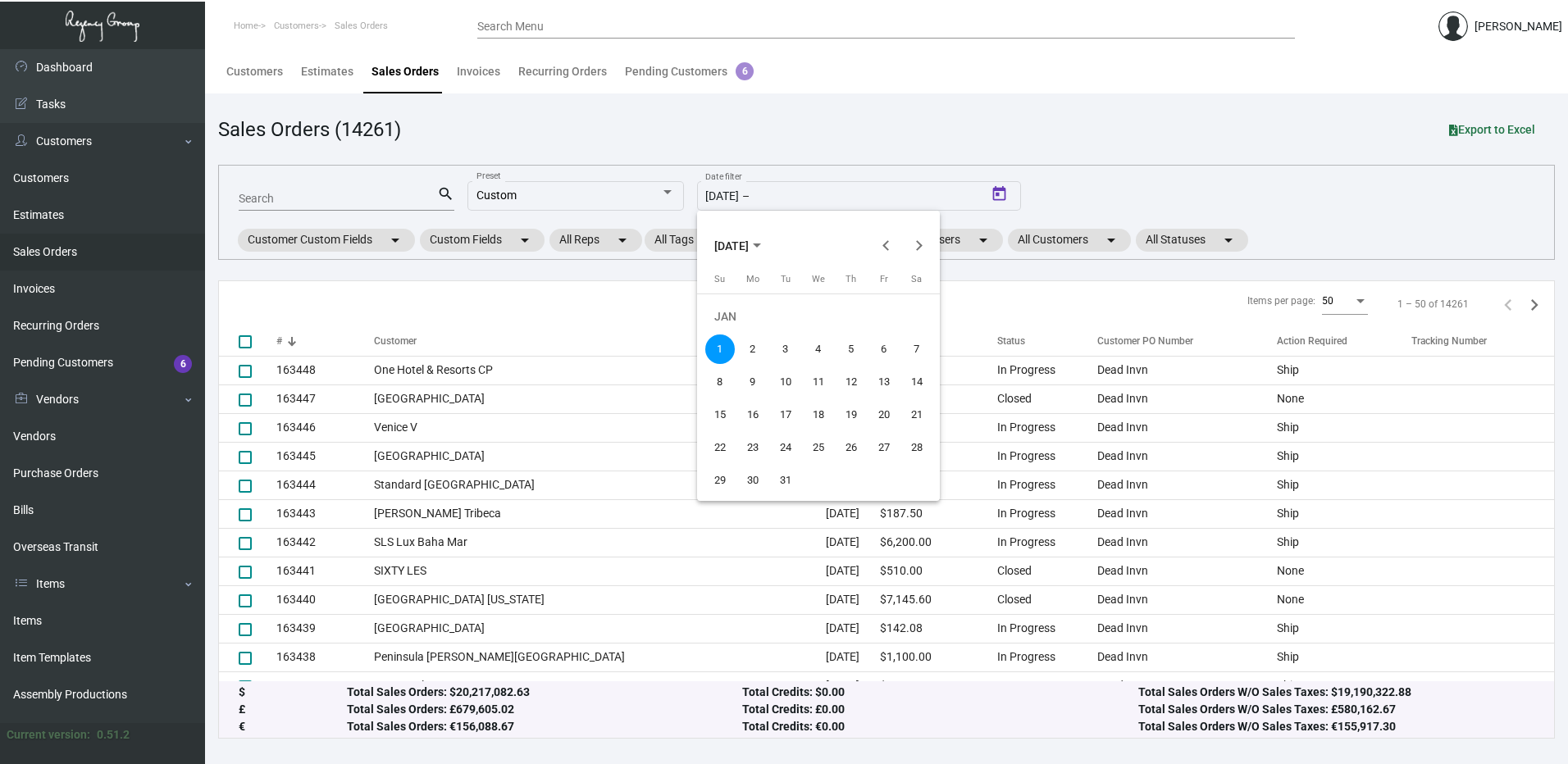
click at [722, 340] on div "1" at bounding box center [720, 348] width 30 height 29
type input "[DATE]"
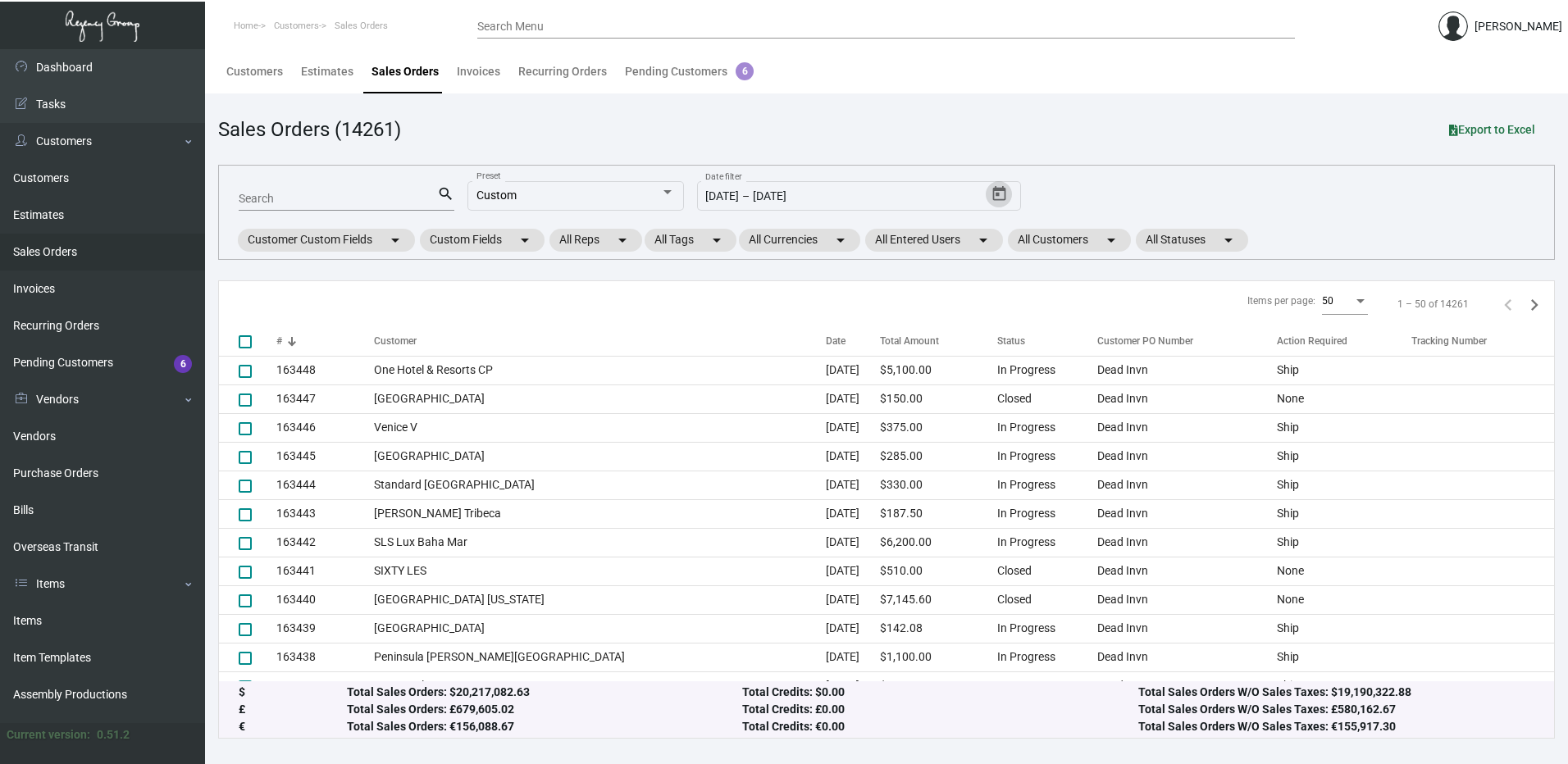
checkbox input "true"
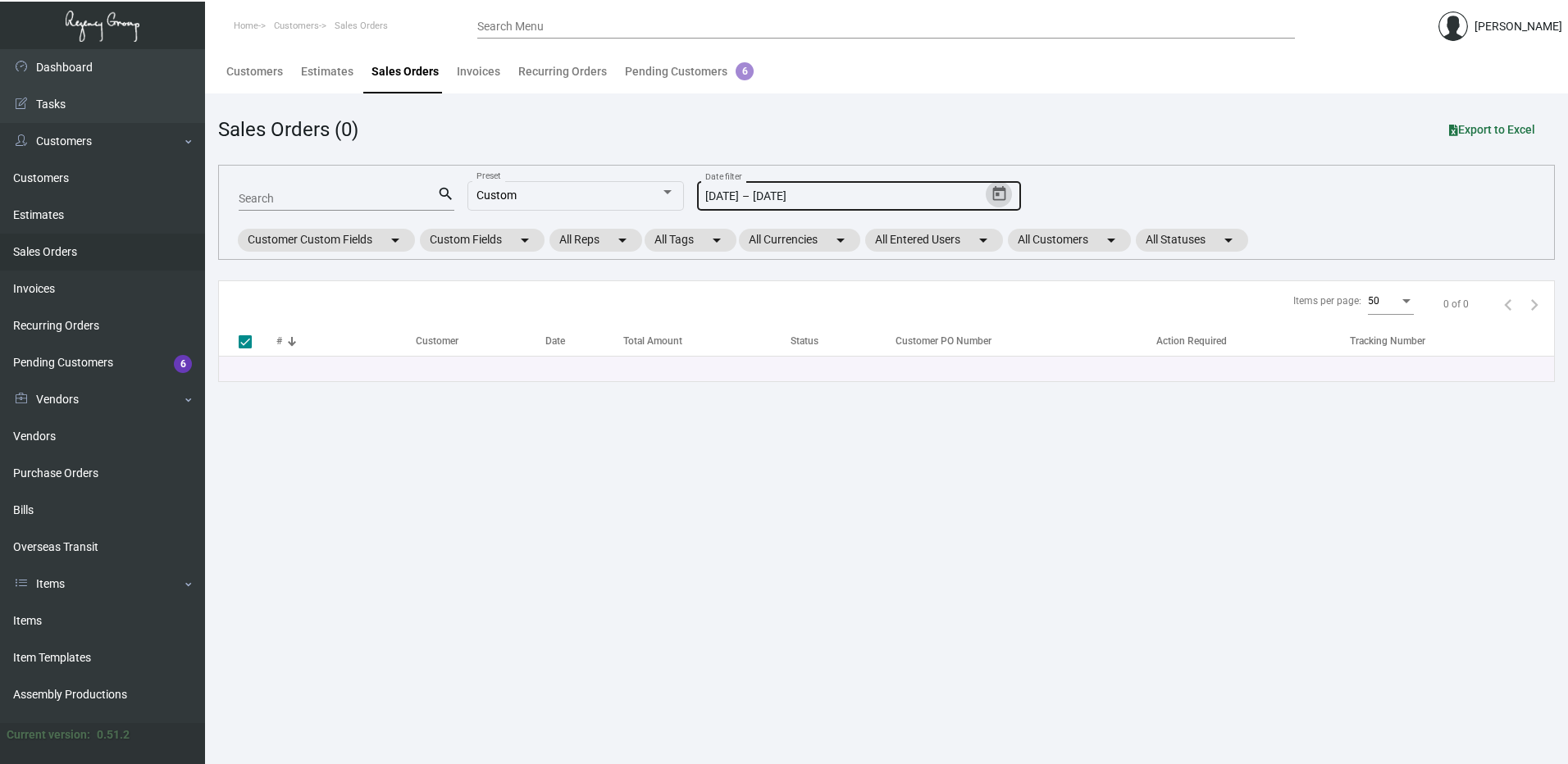
click at [996, 189] on icon "Open calendar" at bounding box center [999, 194] width 13 height 15
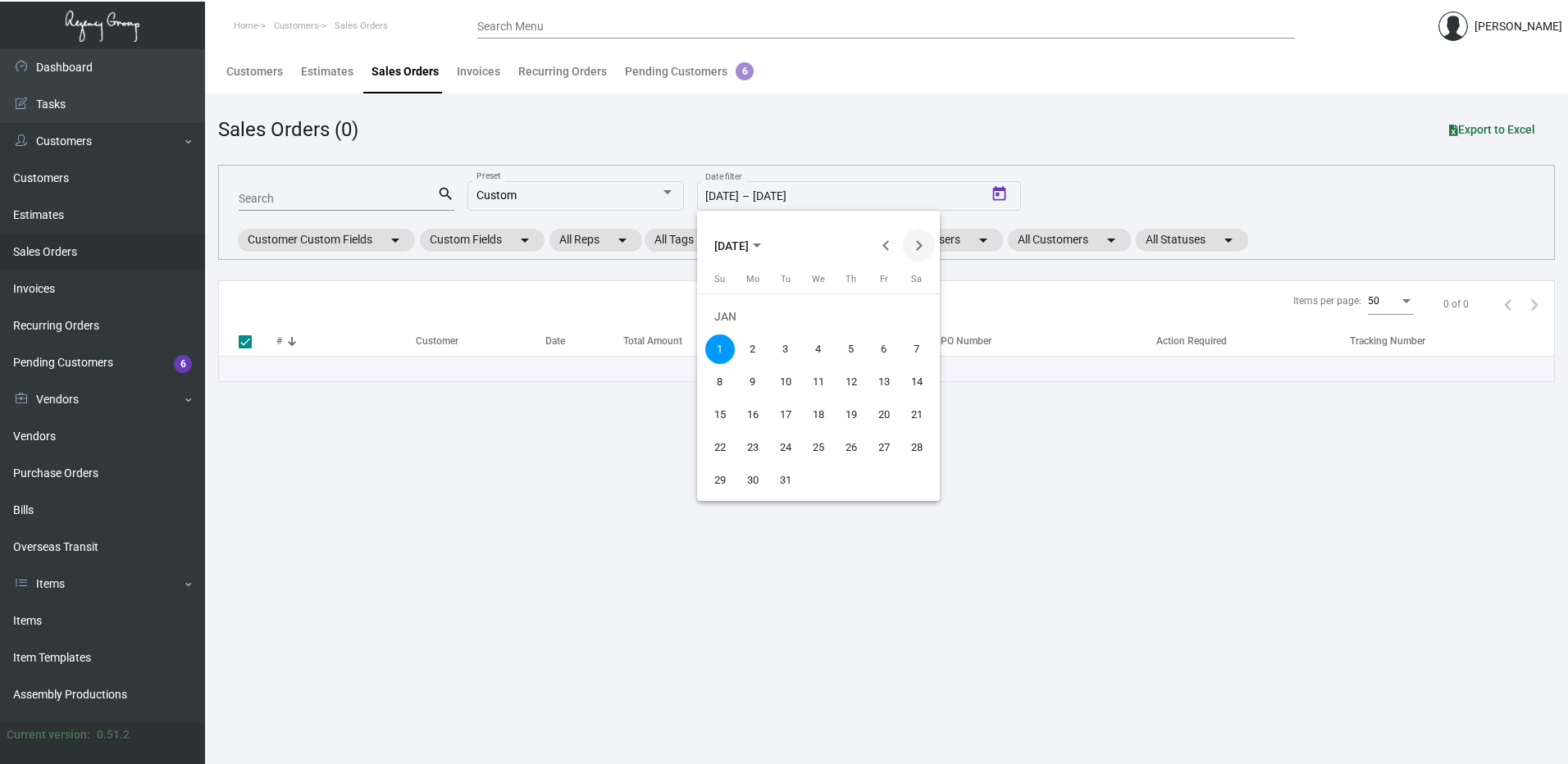
click at [921, 243] on button "Next month" at bounding box center [918, 245] width 32 height 32
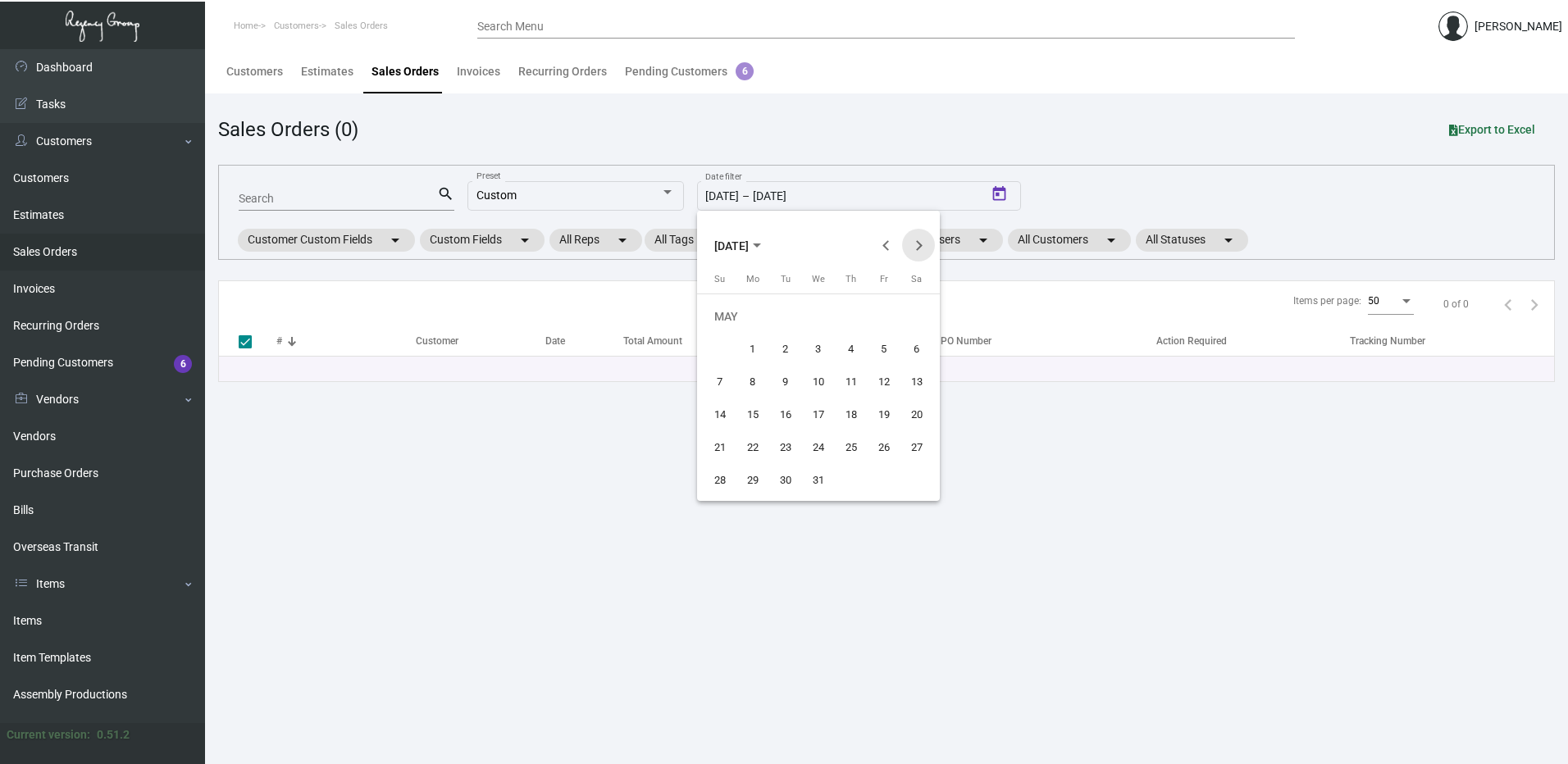
click at [921, 243] on button "Next month" at bounding box center [918, 245] width 32 height 32
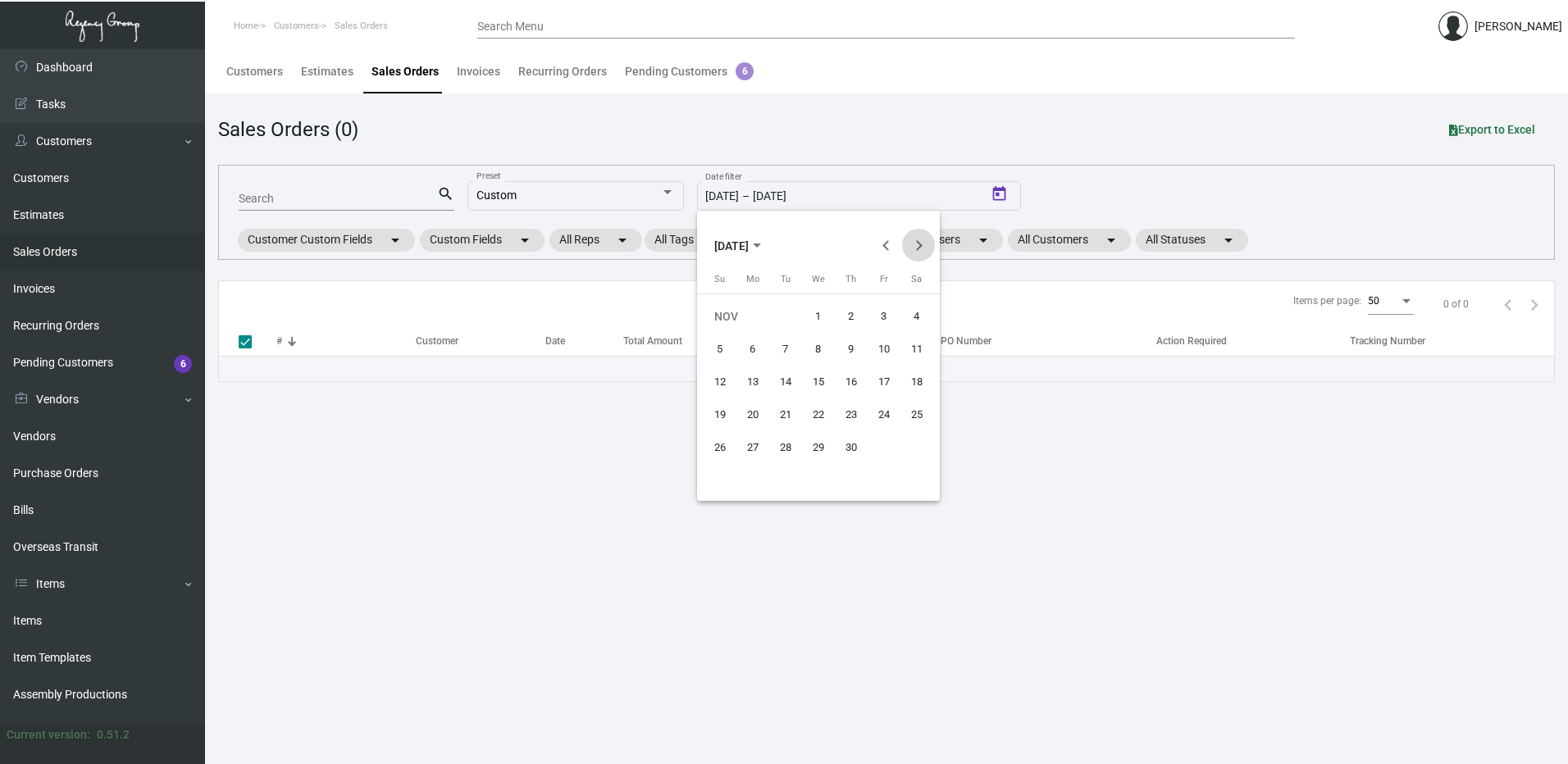
click at [921, 243] on button "Next month" at bounding box center [918, 245] width 32 height 32
click at [754, 343] on div "1" at bounding box center [752, 348] width 30 height 29
type input "[DATE]"
click at [920, 246] on button "Next month" at bounding box center [918, 245] width 32 height 32
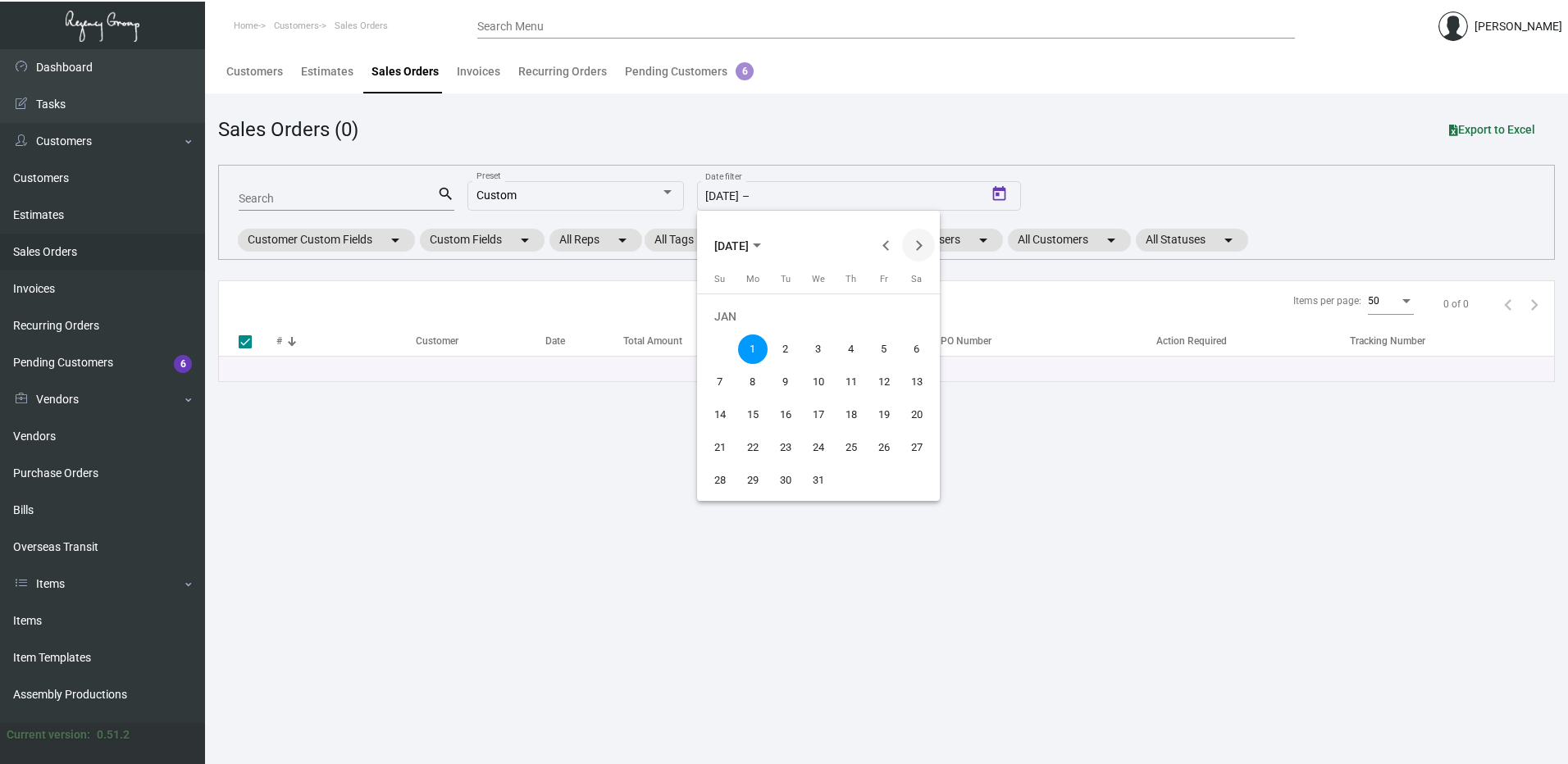
click at [920, 245] on button "Next month" at bounding box center [918, 245] width 32 height 32
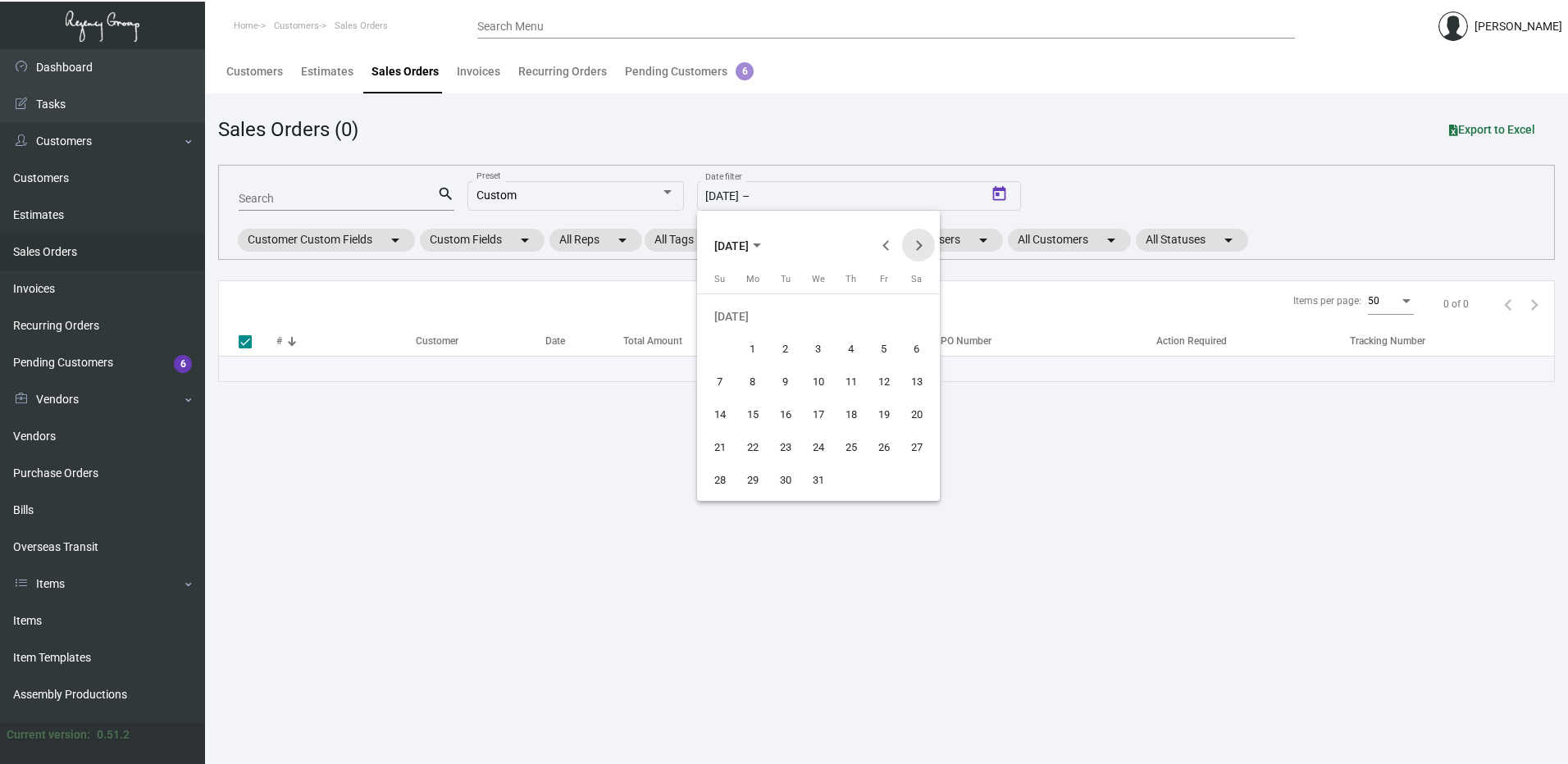
click at [920, 245] on button "Next month" at bounding box center [918, 245] width 32 height 32
click at [822, 374] on div "9" at bounding box center [818, 382] width 30 height 29
type input "[DATE]"
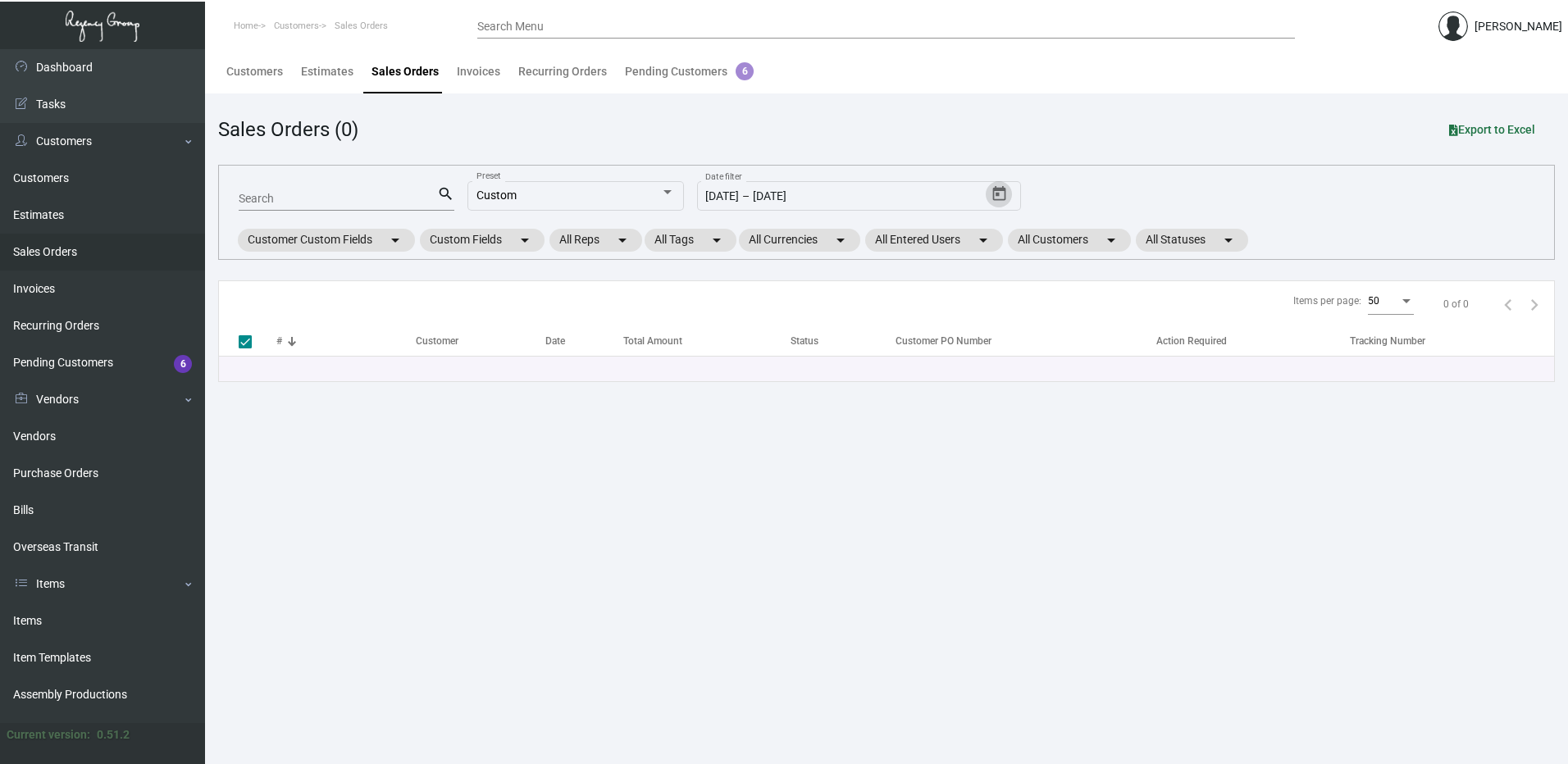
checkbox input "false"
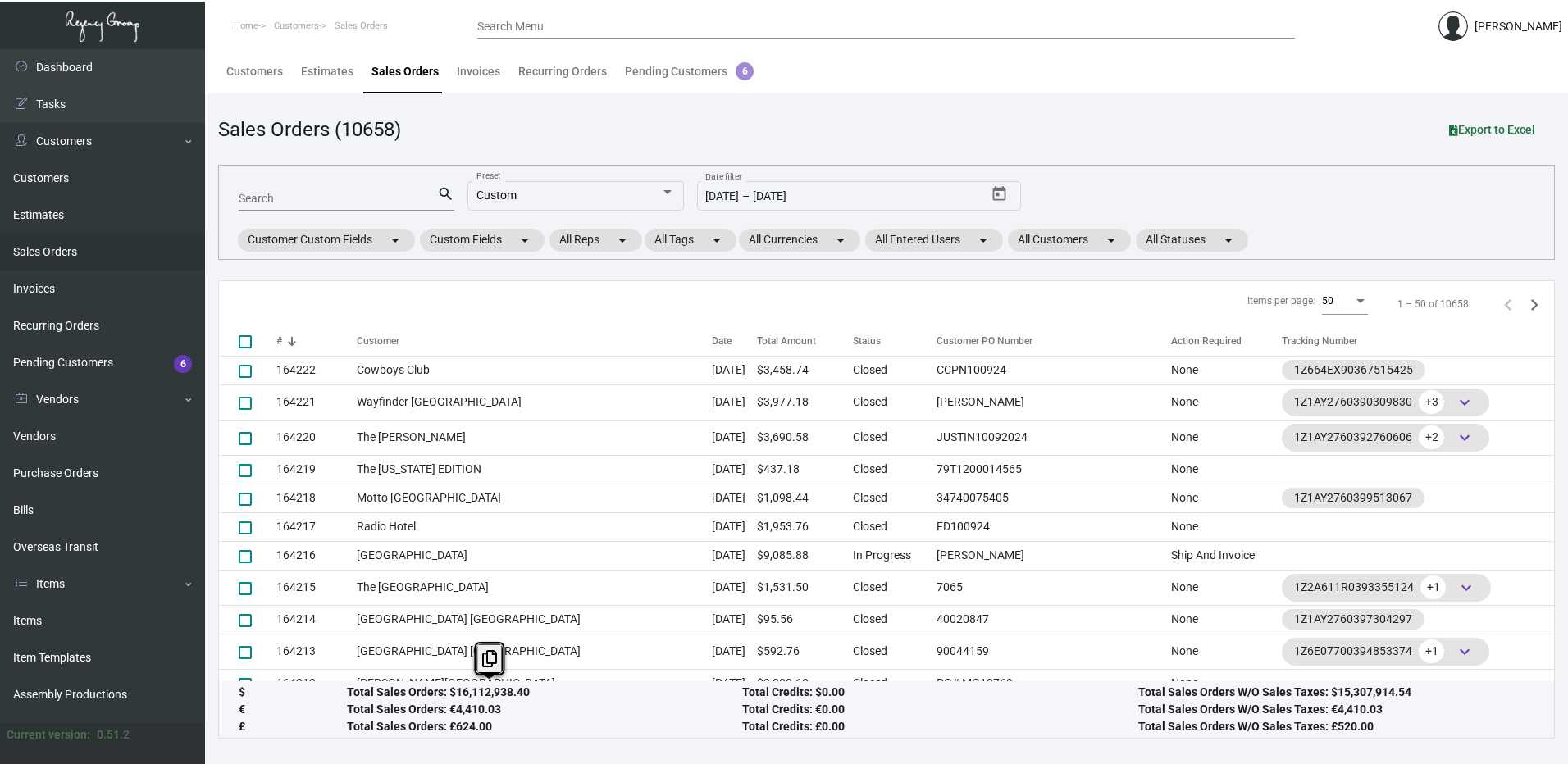
drag, startPoint x: 451, startPoint y: 694, endPoint x: 526, endPoint y: 693, distance: 75.0
click at [526, 693] on div "Total Sales Orders: $16,112,938.40" at bounding box center [545, 692] width 396 height 17
click at [246, 74] on div "Customers" at bounding box center [254, 71] width 56 height 17
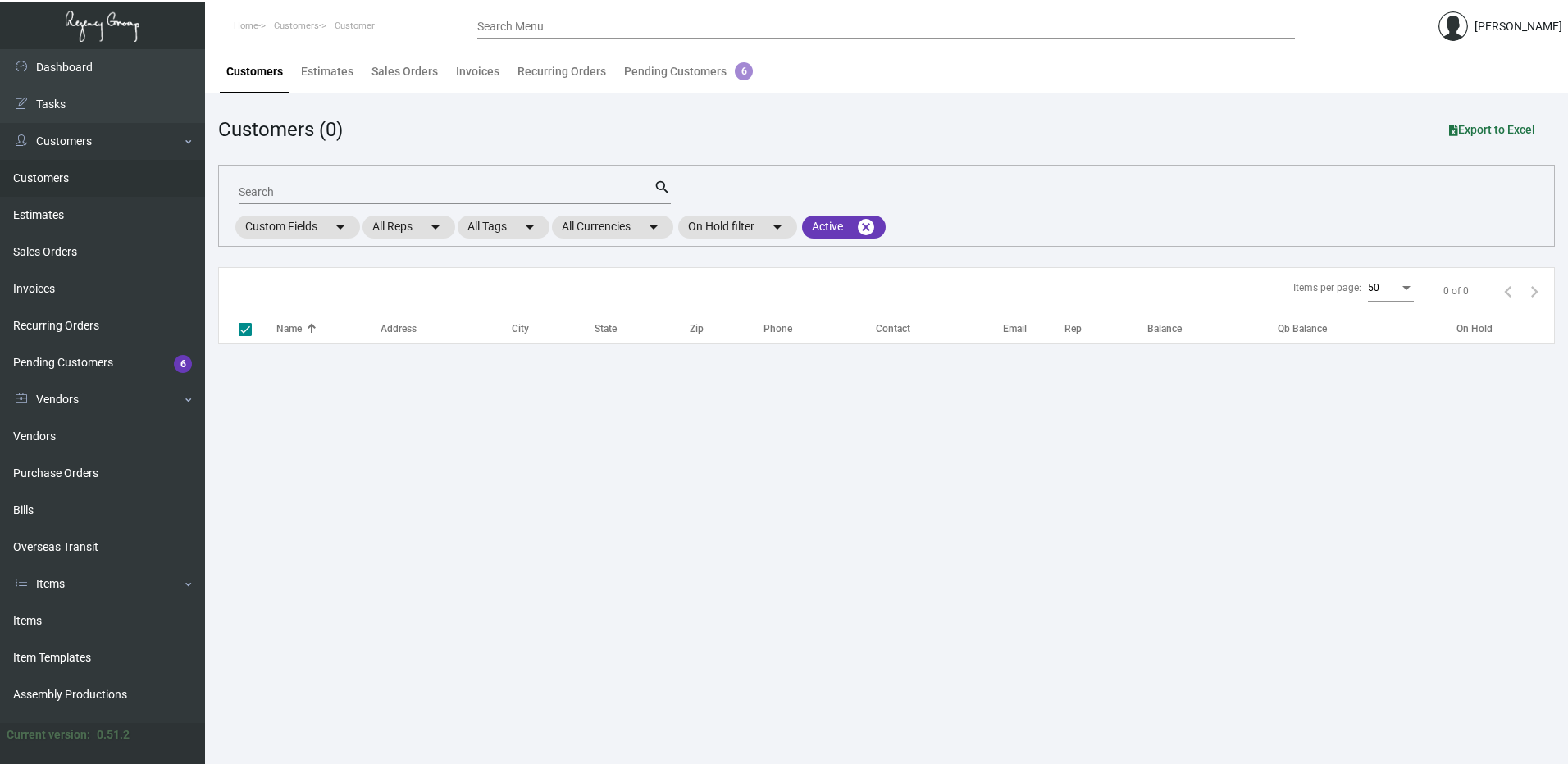
checkbox input "false"
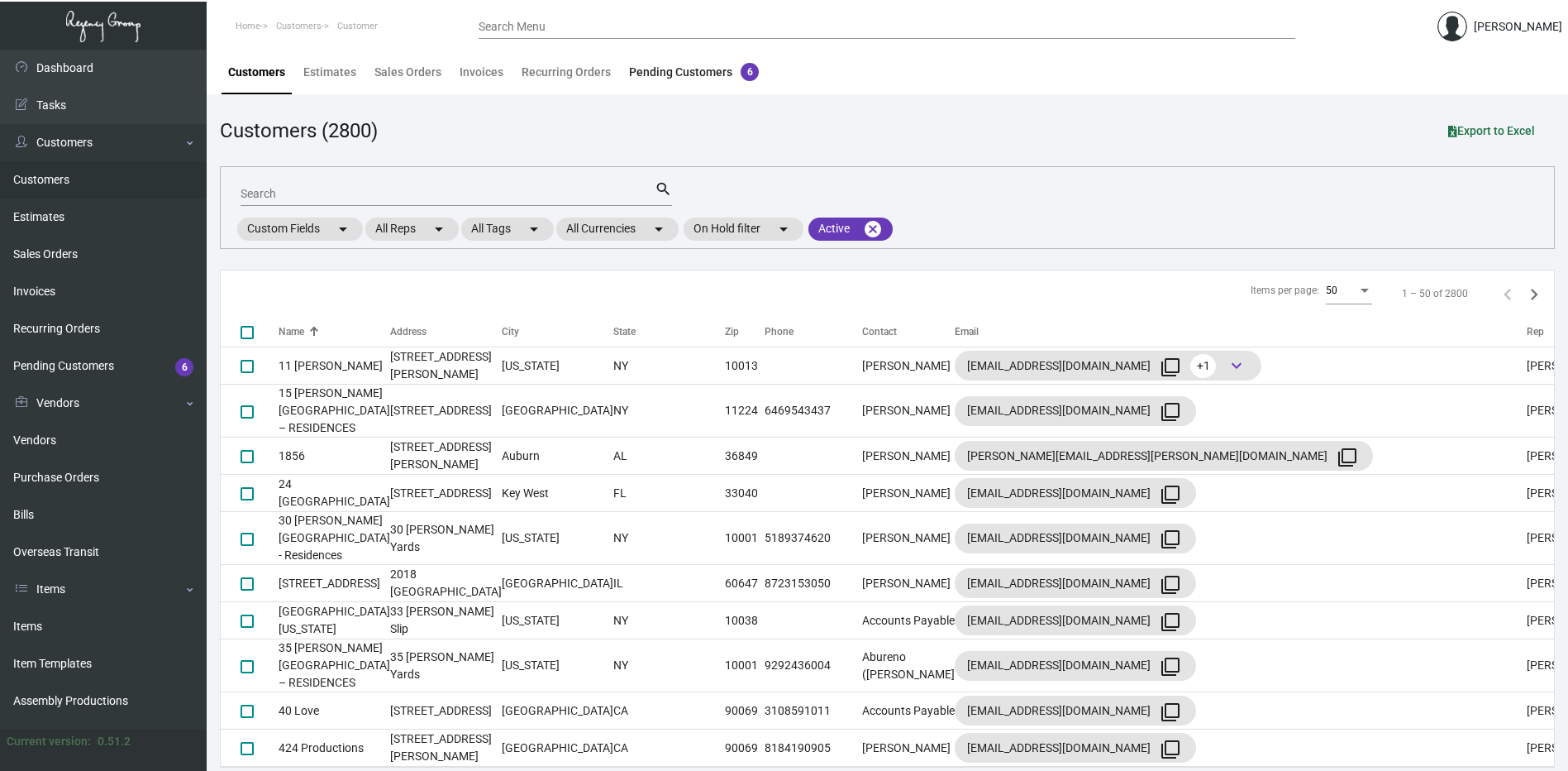
click at [685, 74] on div "Pending Customers 6" at bounding box center [693, 72] width 130 height 17
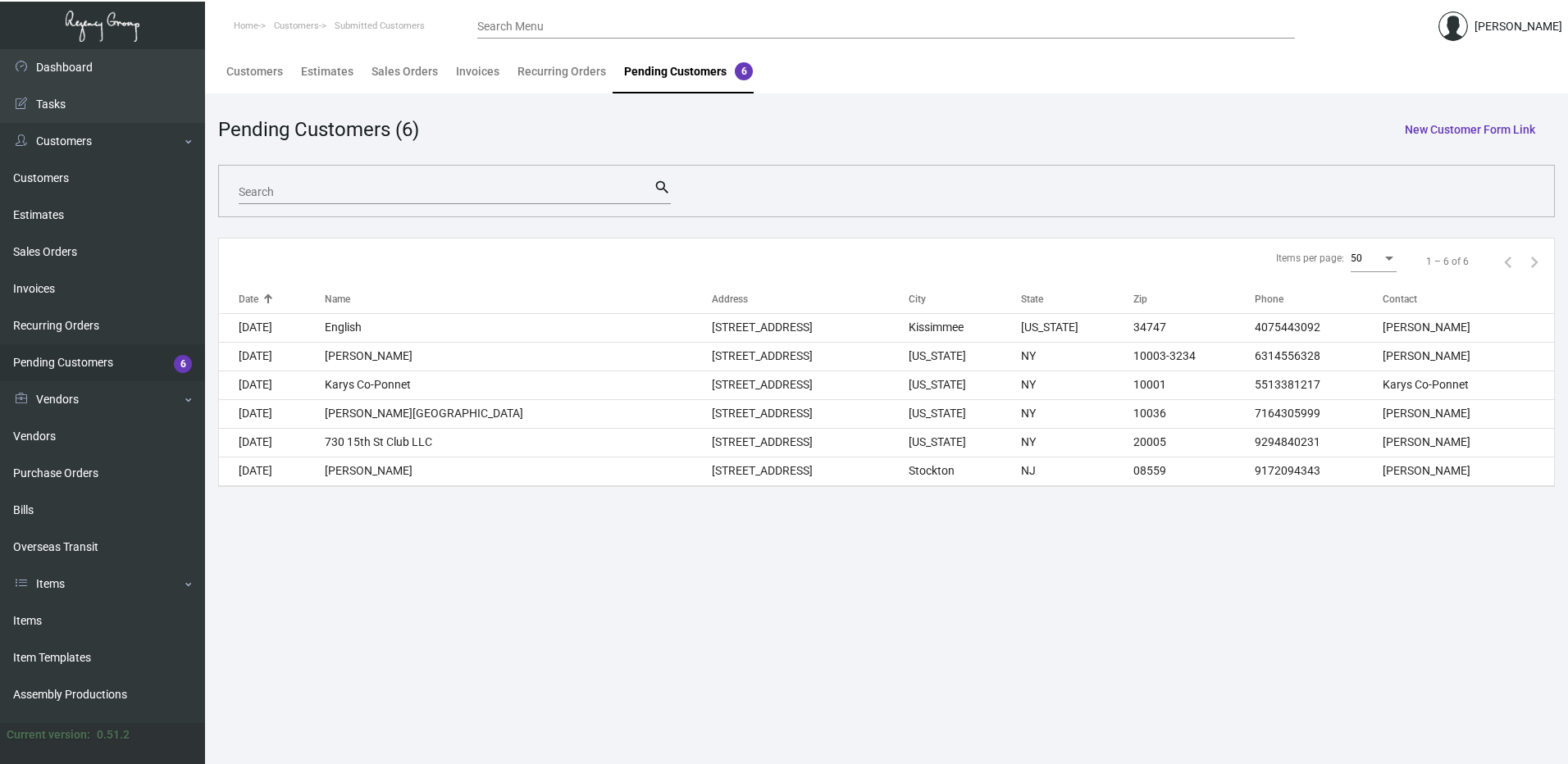
click at [340, 130] on div "Pending Customers (6)" at bounding box center [318, 129] width 201 height 29
drag, startPoint x: 340, startPoint y: 130, endPoint x: 410, endPoint y: 125, distance: 70.2
click at [410, 125] on div "Pending Customers (6)" at bounding box center [318, 129] width 201 height 29
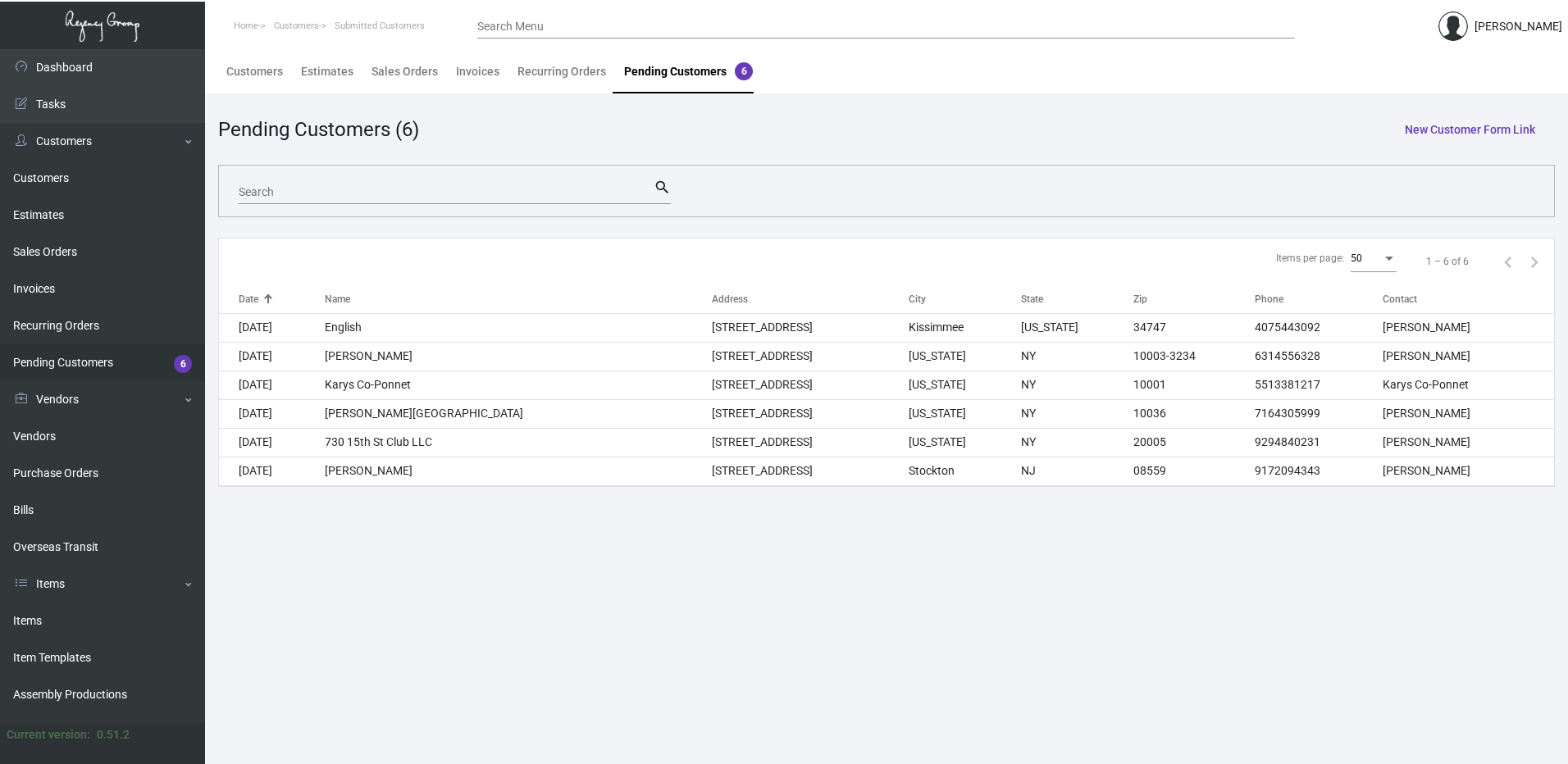
click at [410, 125] on div "Pending Customers (6)" at bounding box center [318, 129] width 201 height 29
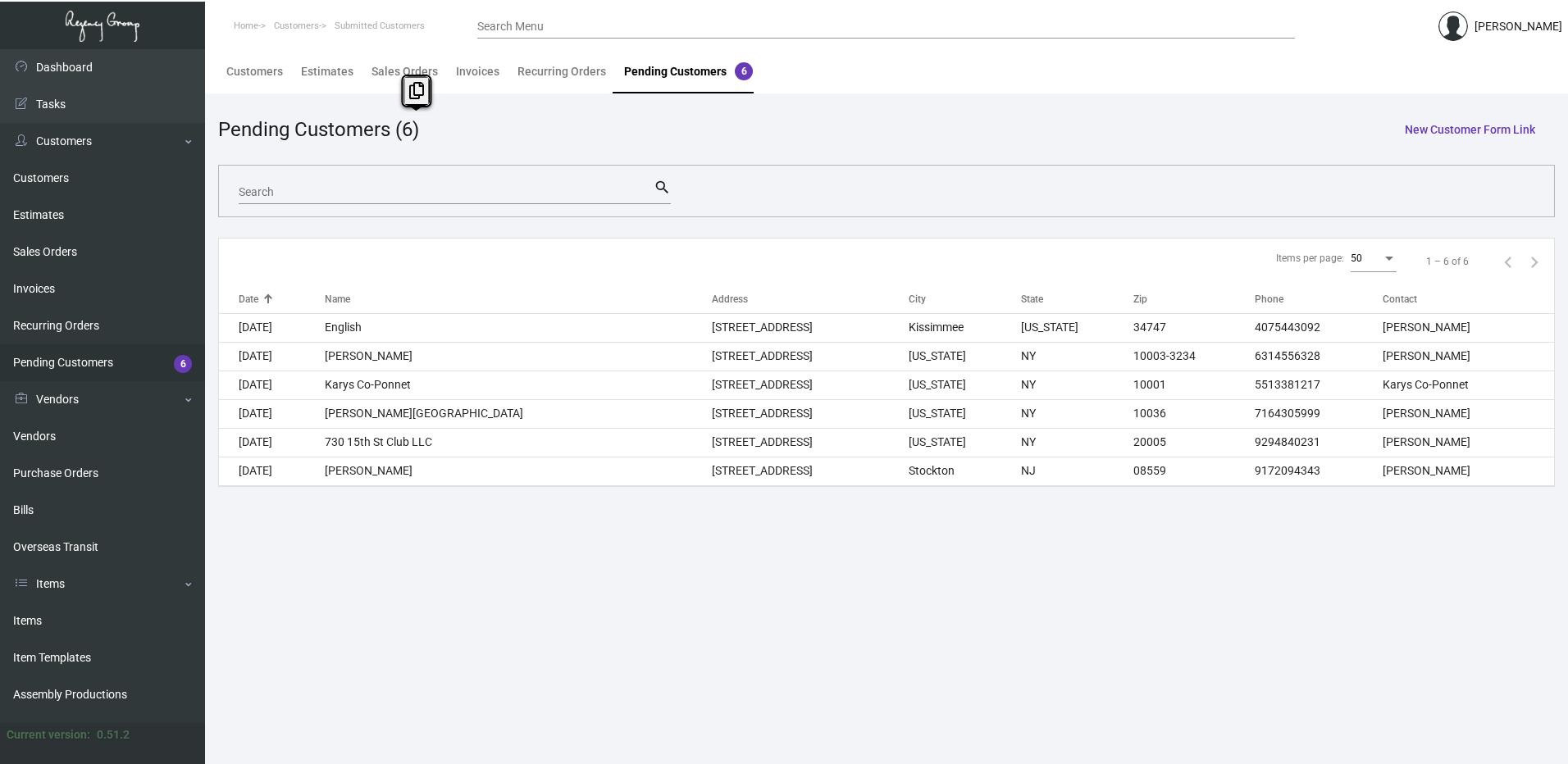
click at [410, 125] on div "Pending Customers (6)" at bounding box center [318, 129] width 201 height 29
drag, startPoint x: 410, startPoint y: 125, endPoint x: 403, endPoint y: 90, distance: 35.7
click at [403, 90] on button at bounding box center [416, 90] width 27 height 29
